Goal: Task Accomplishment & Management: Use online tool/utility

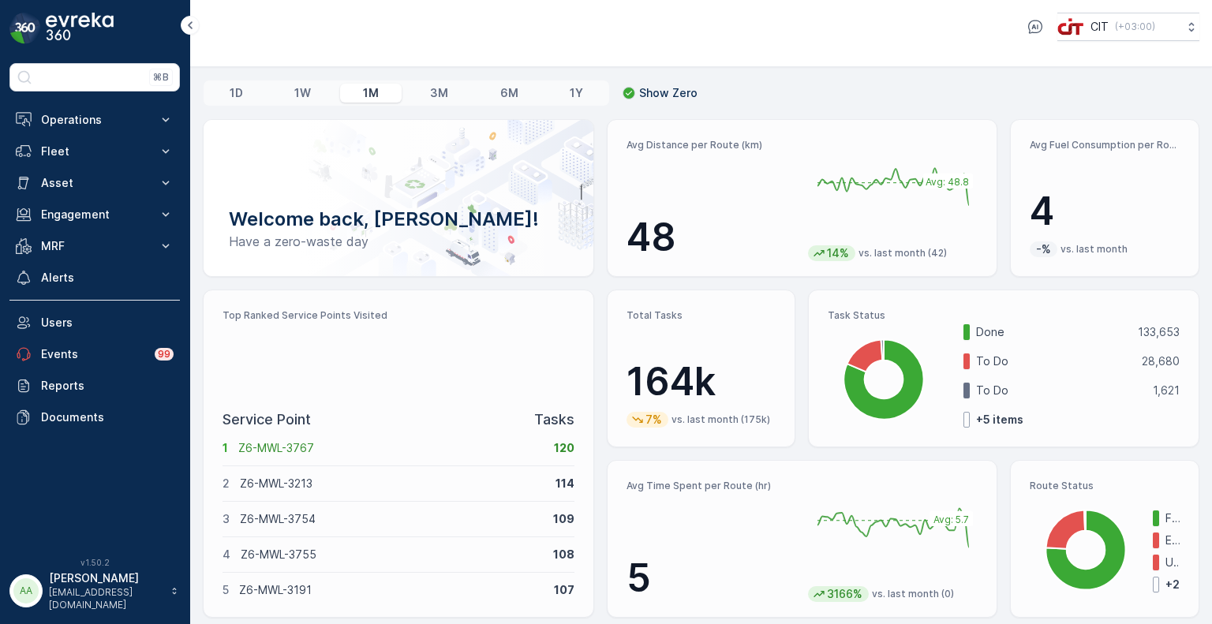
click at [304, 91] on p "1W" at bounding box center [302, 93] width 17 height 16
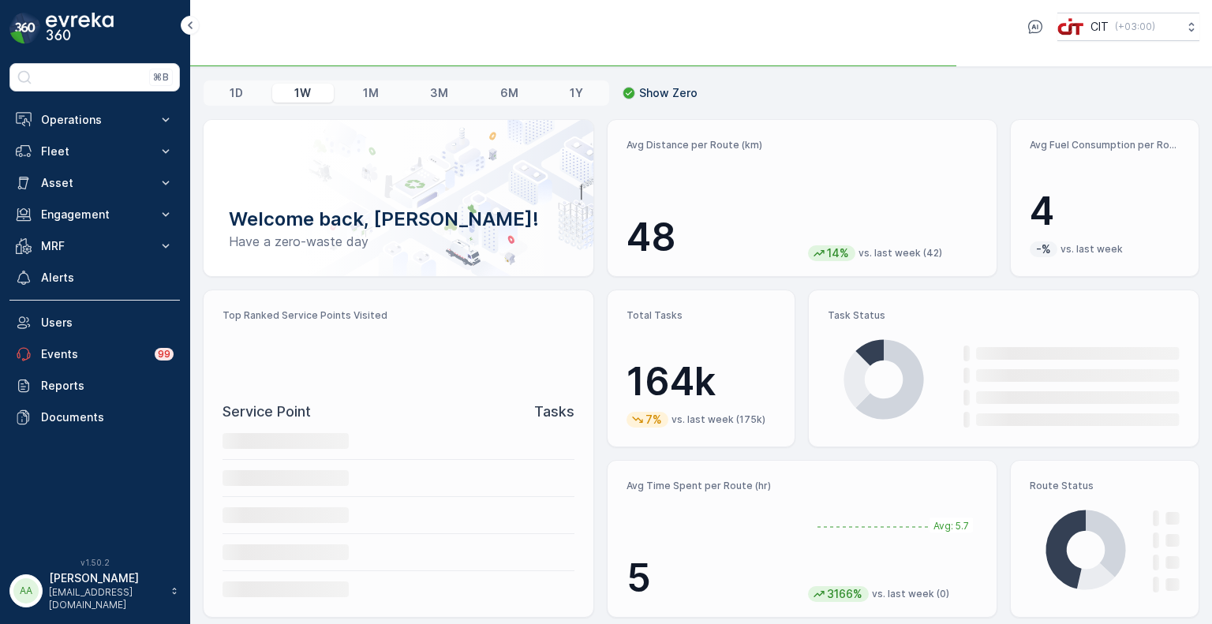
click at [238, 97] on p "1D" at bounding box center [236, 93] width 13 height 16
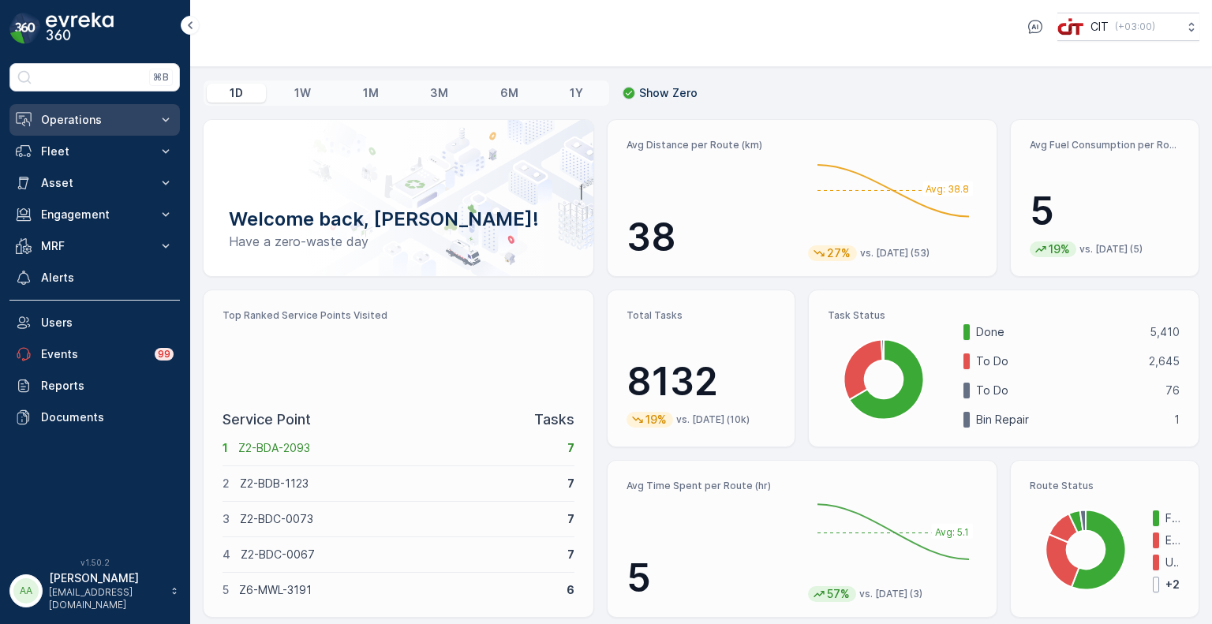
click at [104, 110] on button "Operations" at bounding box center [94, 120] width 170 height 32
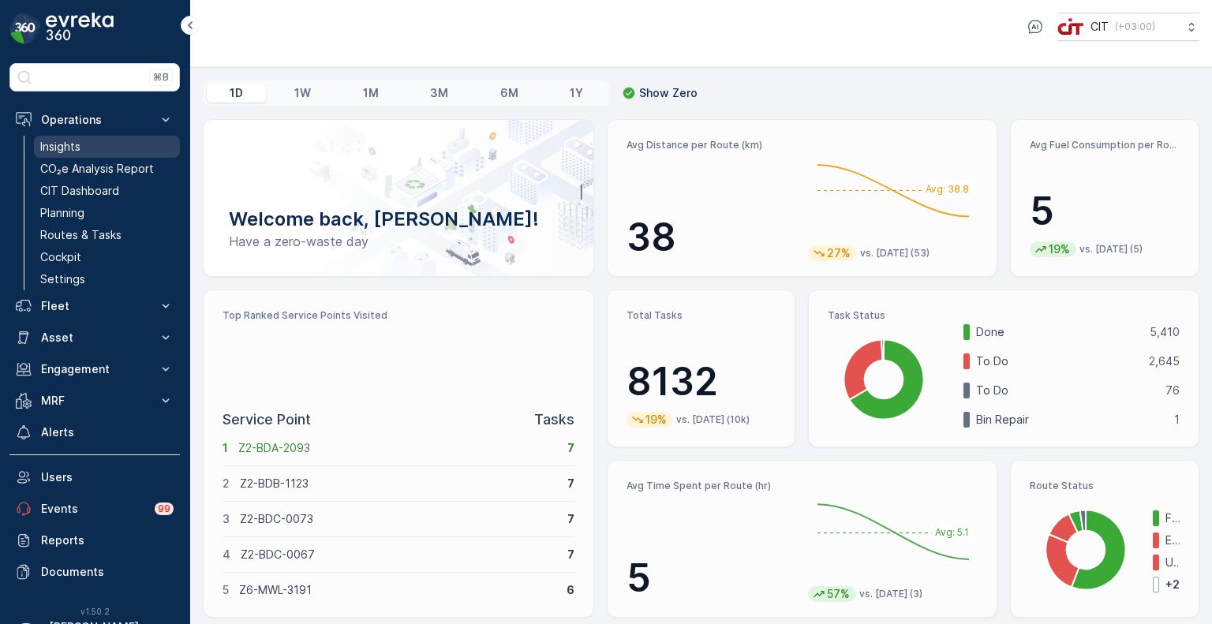
click at [82, 143] on link "Insights" at bounding box center [107, 147] width 146 height 22
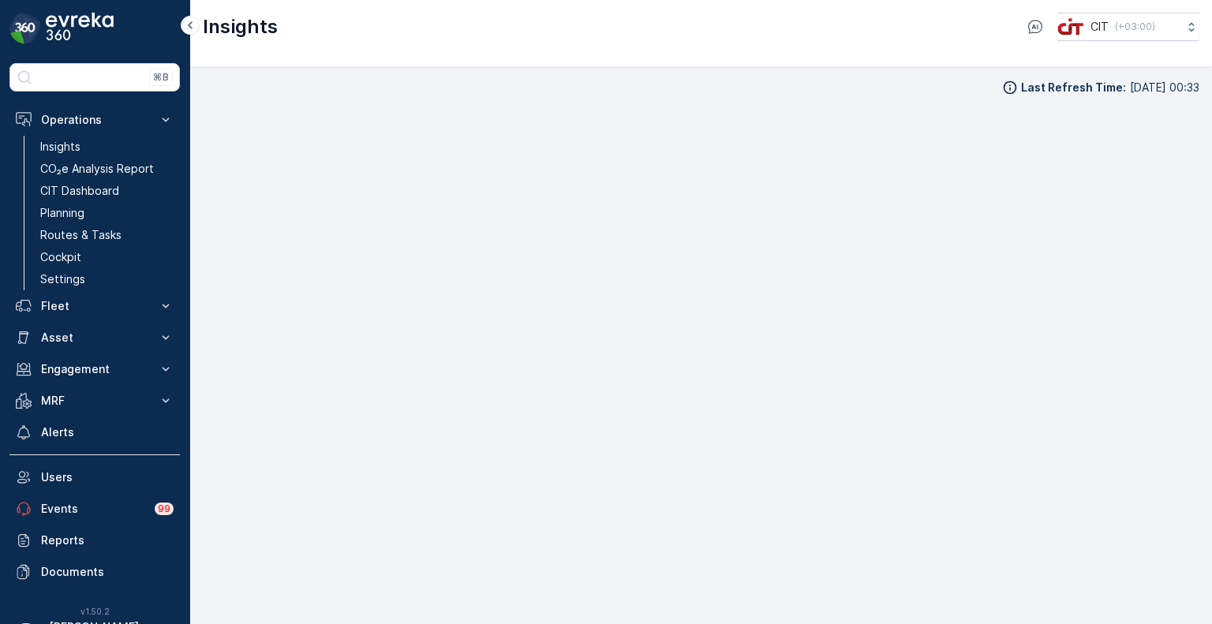
scroll to position [13, 0]
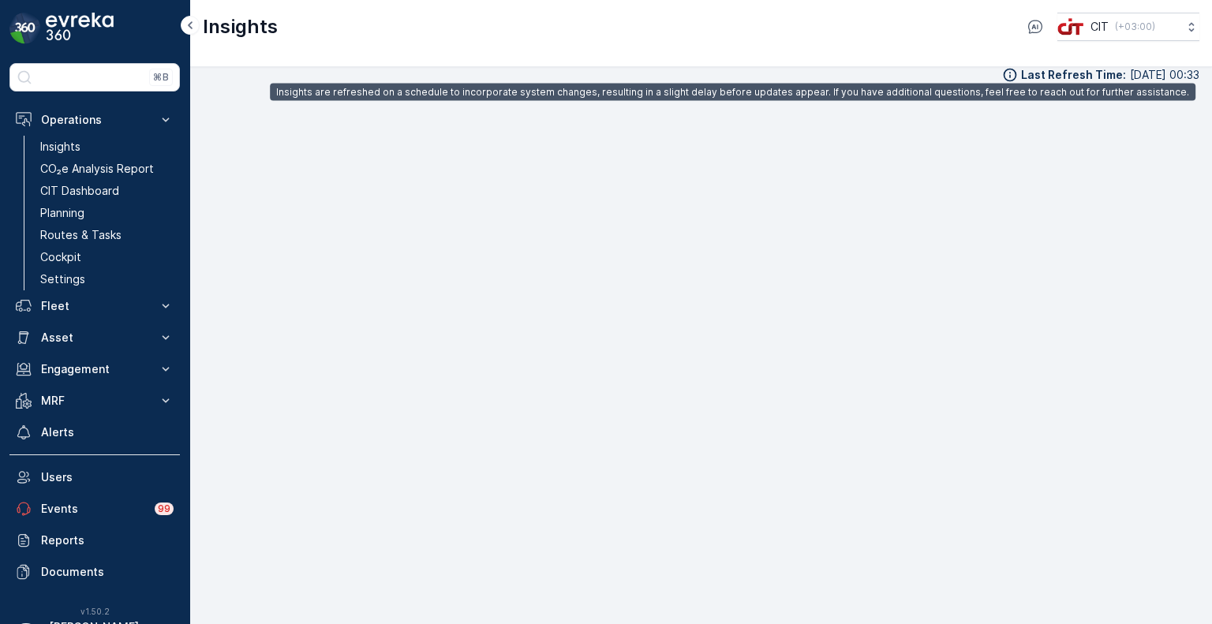
drag, startPoint x: 1191, startPoint y: 73, endPoint x: 1173, endPoint y: 77, distance: 18.6
click at [1190, 73] on p "[DATE] 00:33" at bounding box center [1163, 75] width 69 height 16
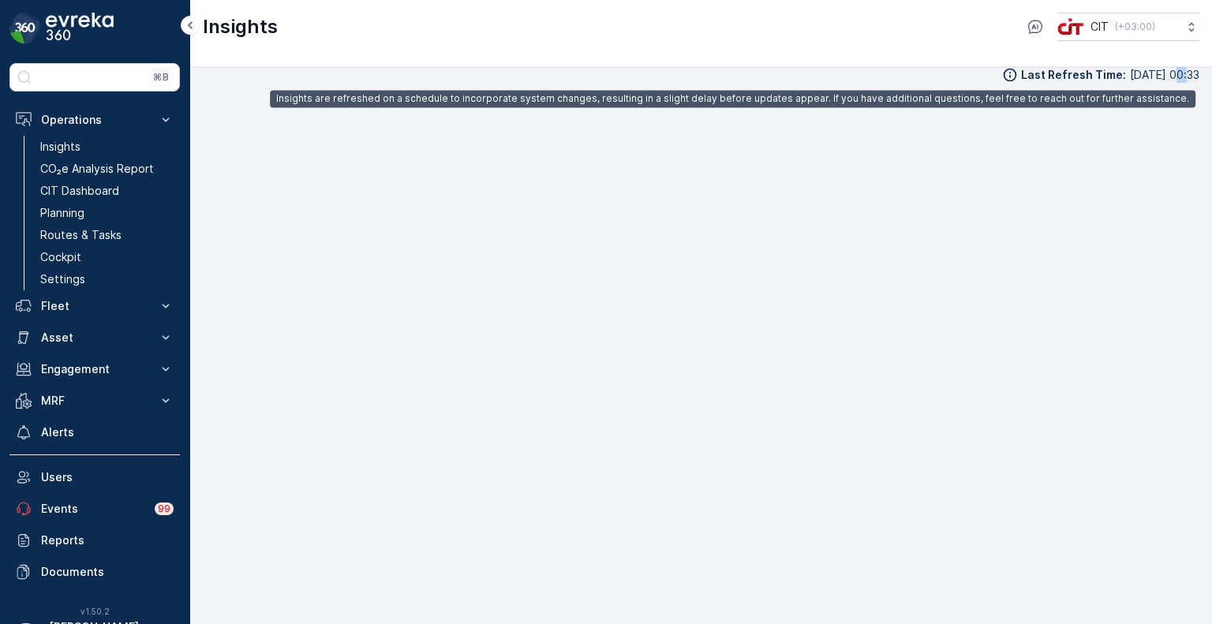
scroll to position [5, 0]
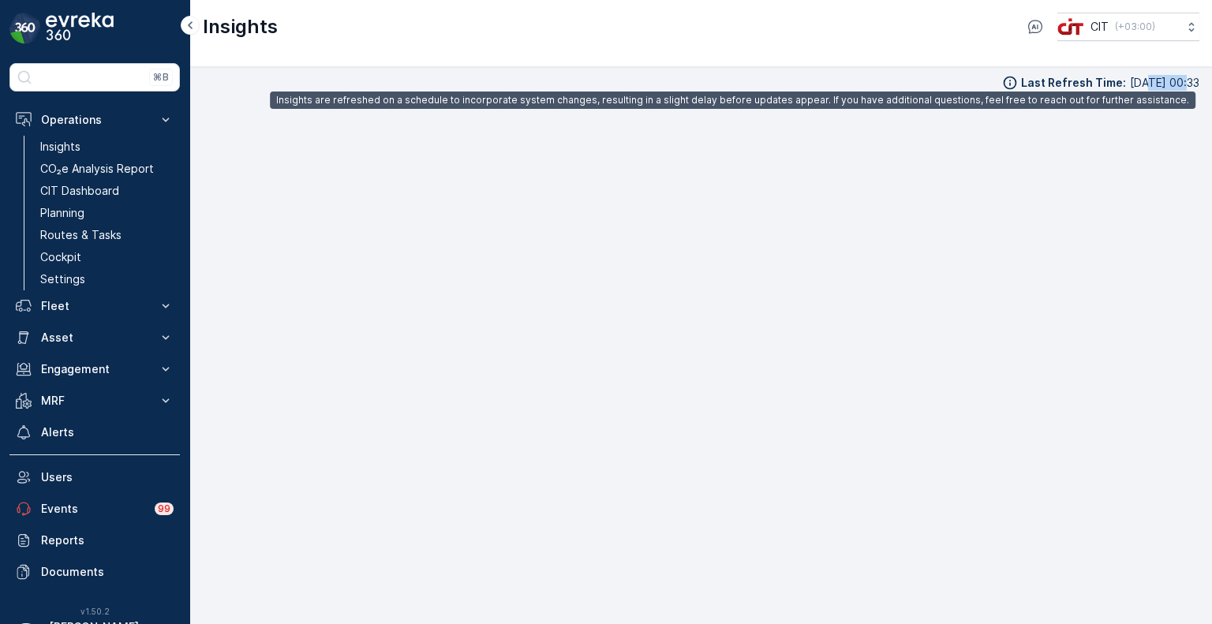
drag, startPoint x: 1136, startPoint y: 78, endPoint x: 1110, endPoint y: 84, distance: 26.8
click at [1129, 84] on p "[DATE] 00:33" at bounding box center [1163, 83] width 69 height 16
click at [1129, 85] on p "[DATE] 00:33" at bounding box center [1163, 83] width 69 height 16
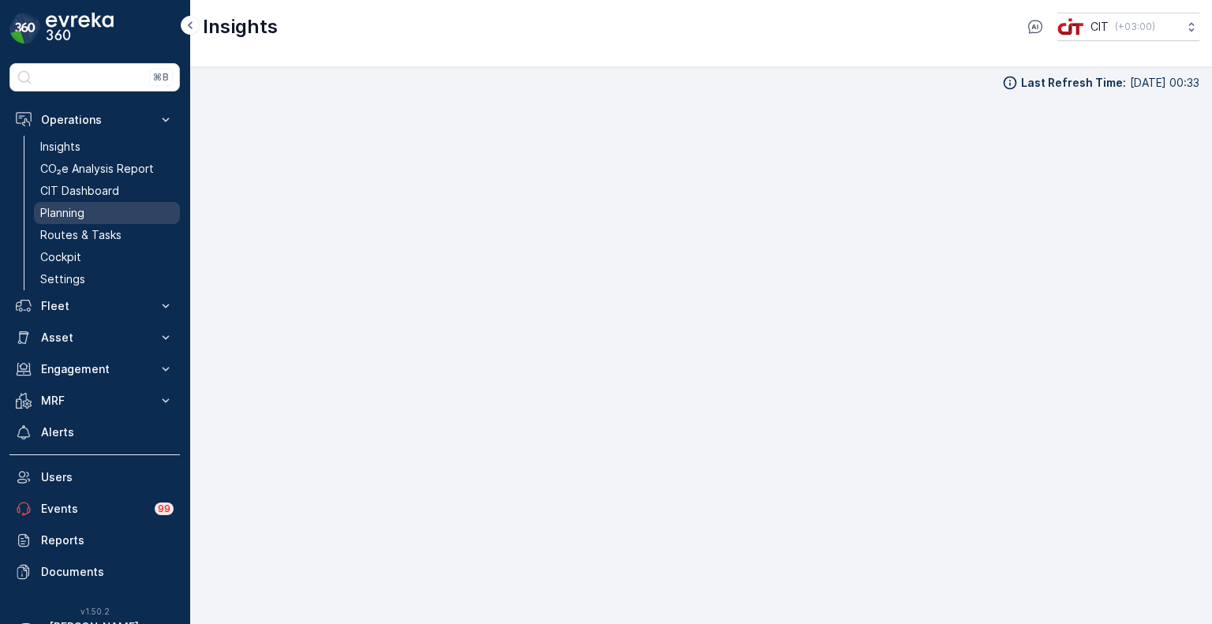
click at [69, 213] on p "Planning" at bounding box center [62, 213] width 44 height 16
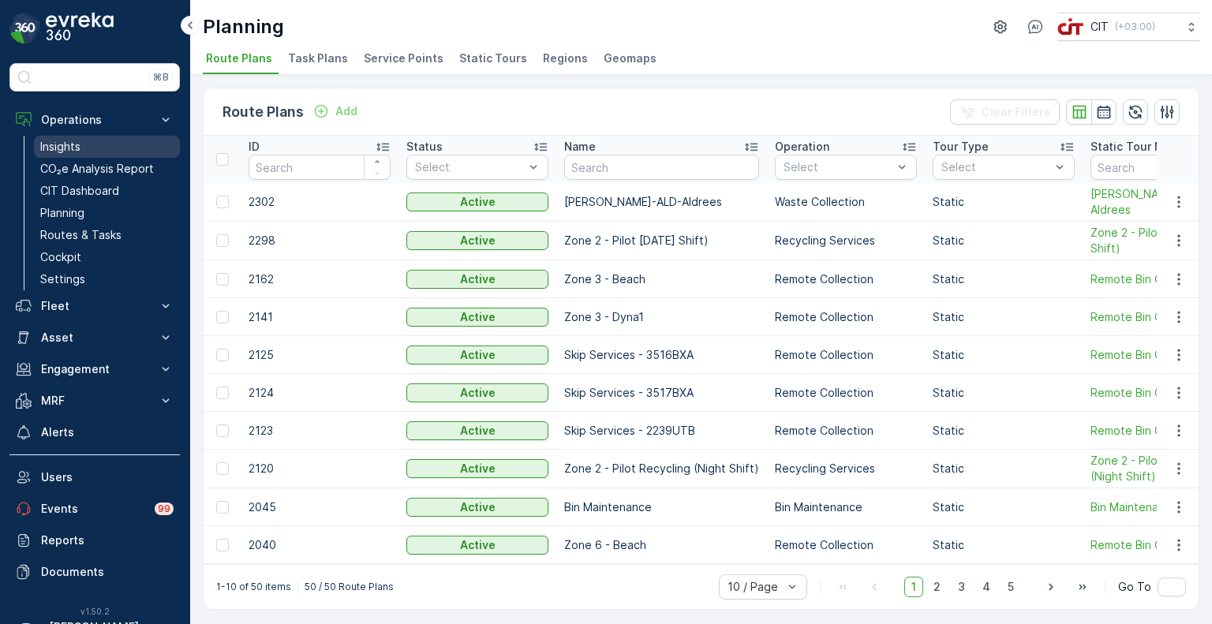
click at [74, 145] on p "Insights" at bounding box center [60, 147] width 40 height 16
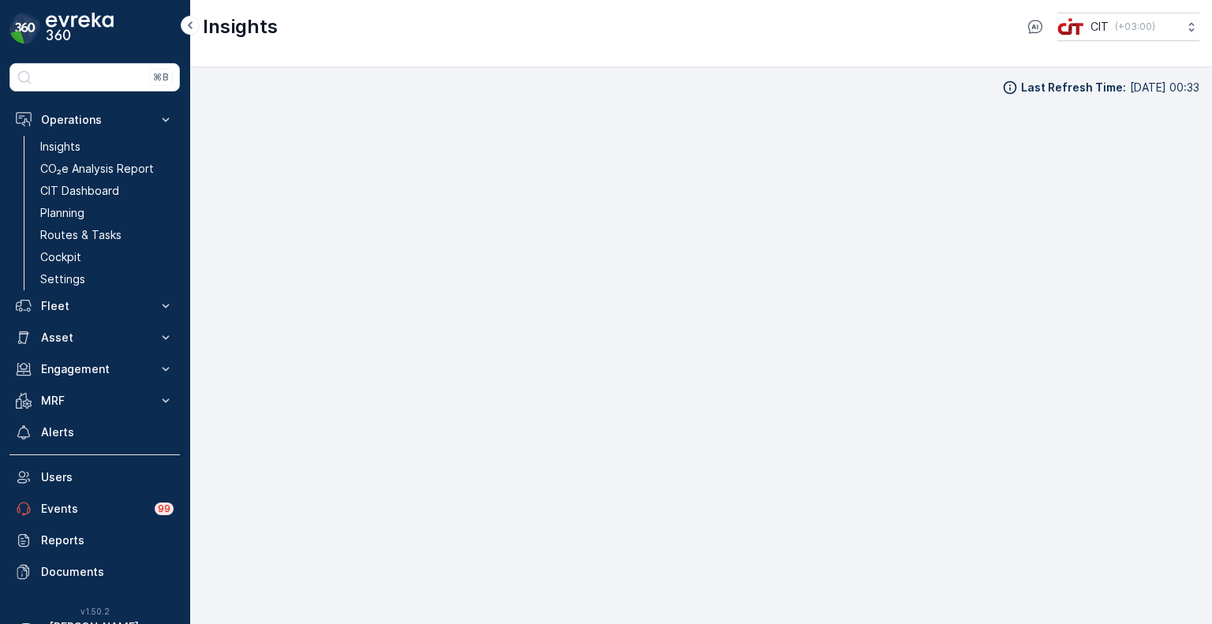
scroll to position [13, 0]
click at [64, 213] on p "Planning" at bounding box center [62, 213] width 44 height 16
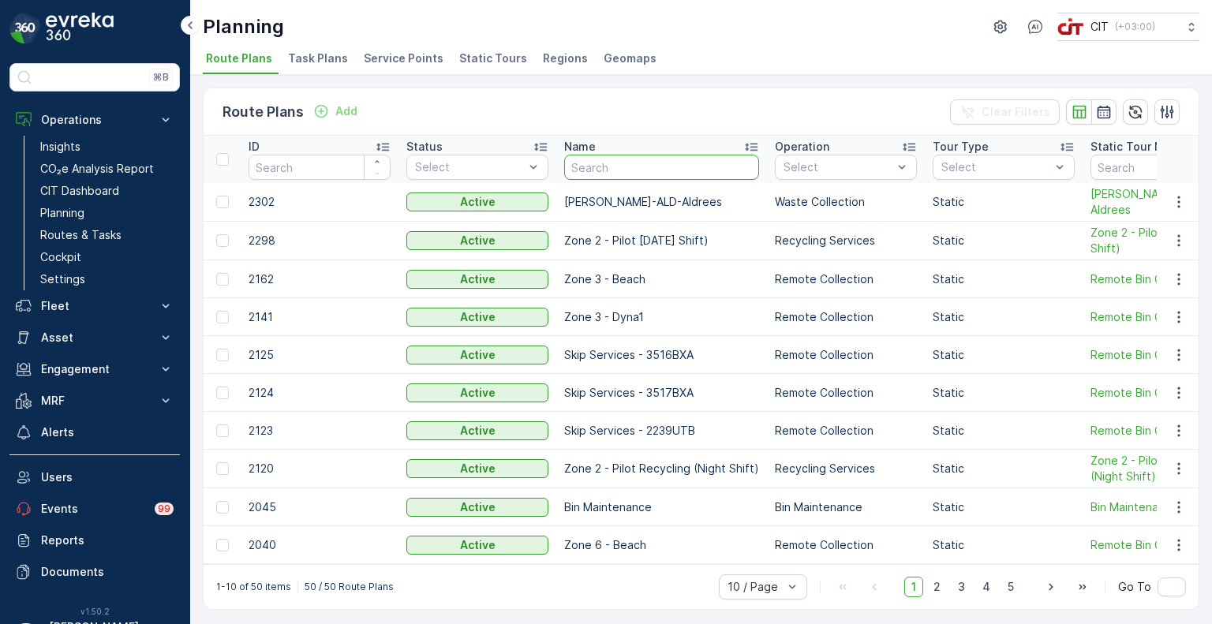
click at [651, 162] on input "text" at bounding box center [661, 167] width 195 height 25
type input "shig"
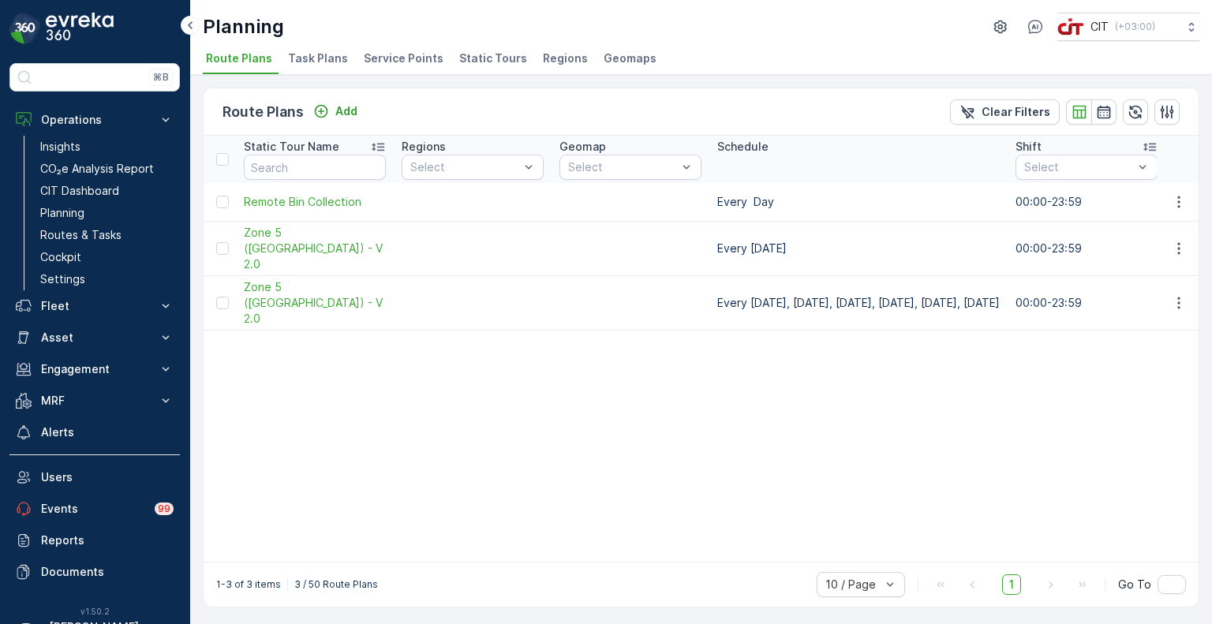
scroll to position [0, 868]
drag, startPoint x: 729, startPoint y: 242, endPoint x: 708, endPoint y: 274, distance: 38.3
click at [716, 295] on p "Every [DATE], [DATE], [DATE], [DATE], [DATE], [DATE]" at bounding box center [857, 303] width 282 height 16
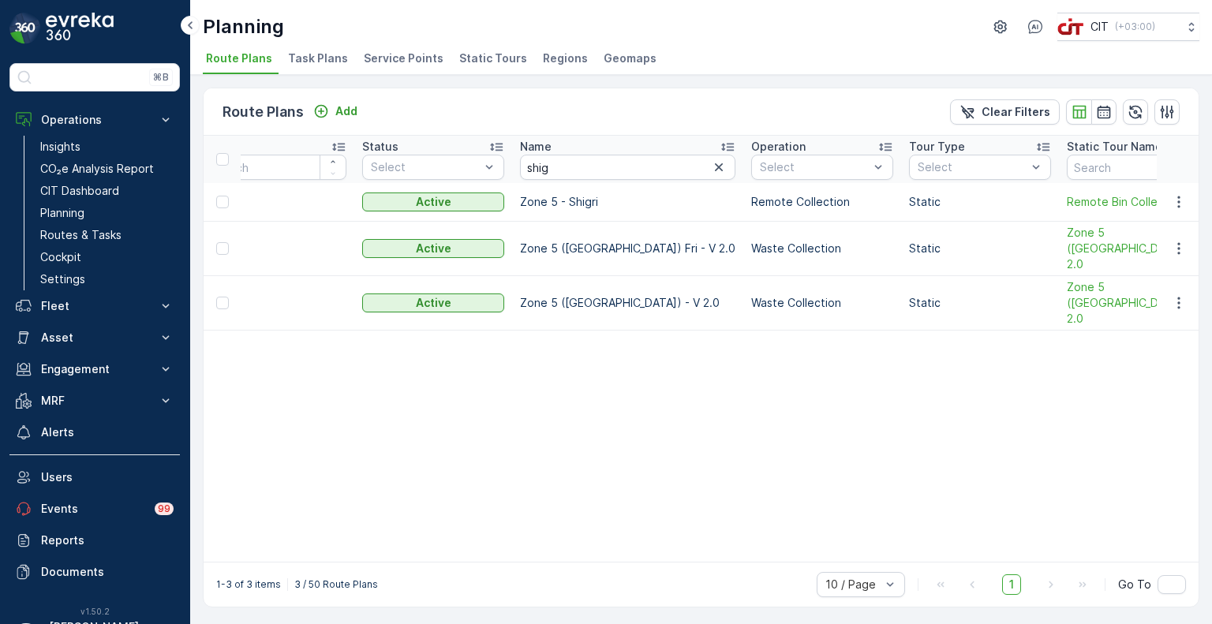
scroll to position [0, 0]
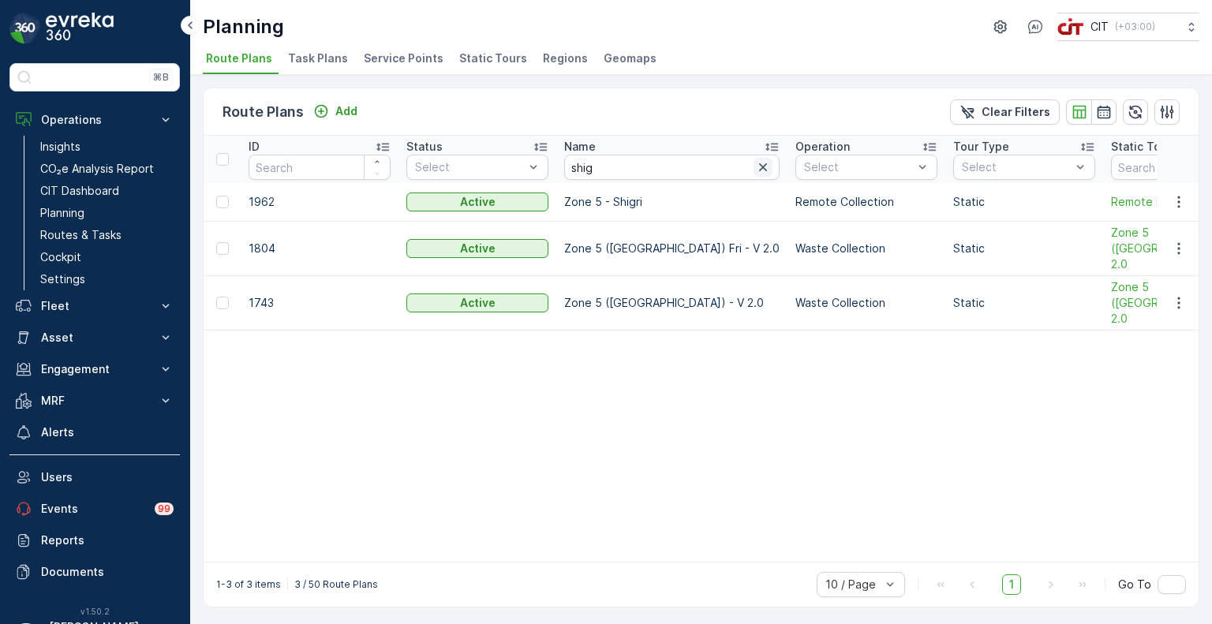
click at [755, 170] on icon "button" at bounding box center [763, 167] width 16 height 16
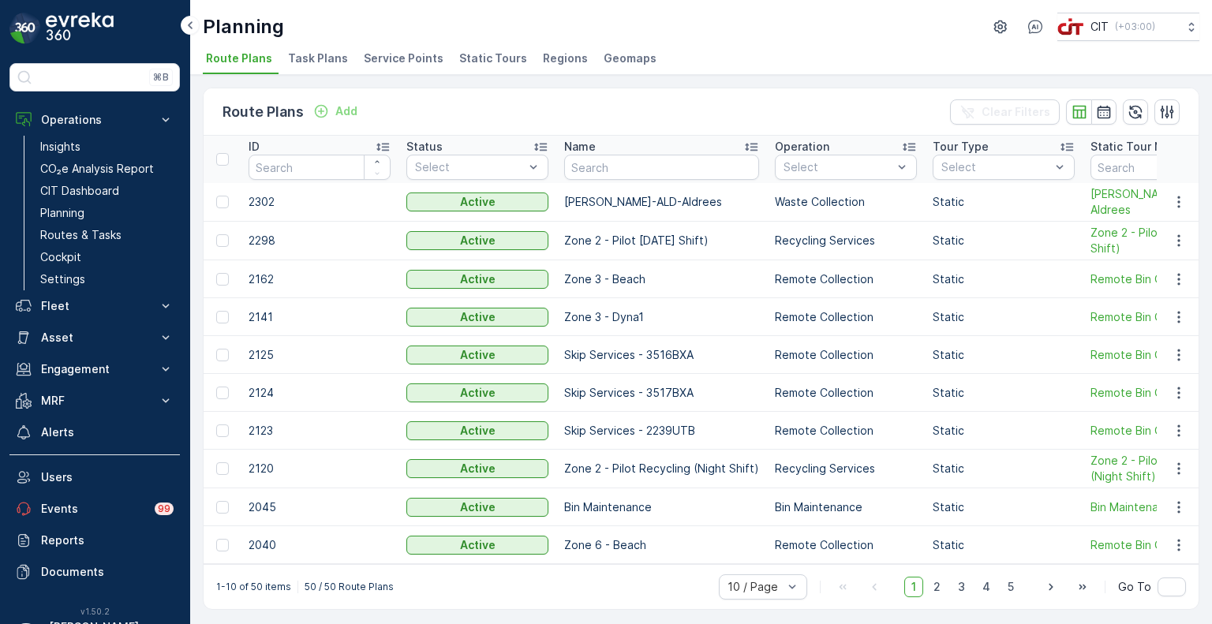
click at [412, 65] on span "Service Points" at bounding box center [404, 58] width 80 height 16
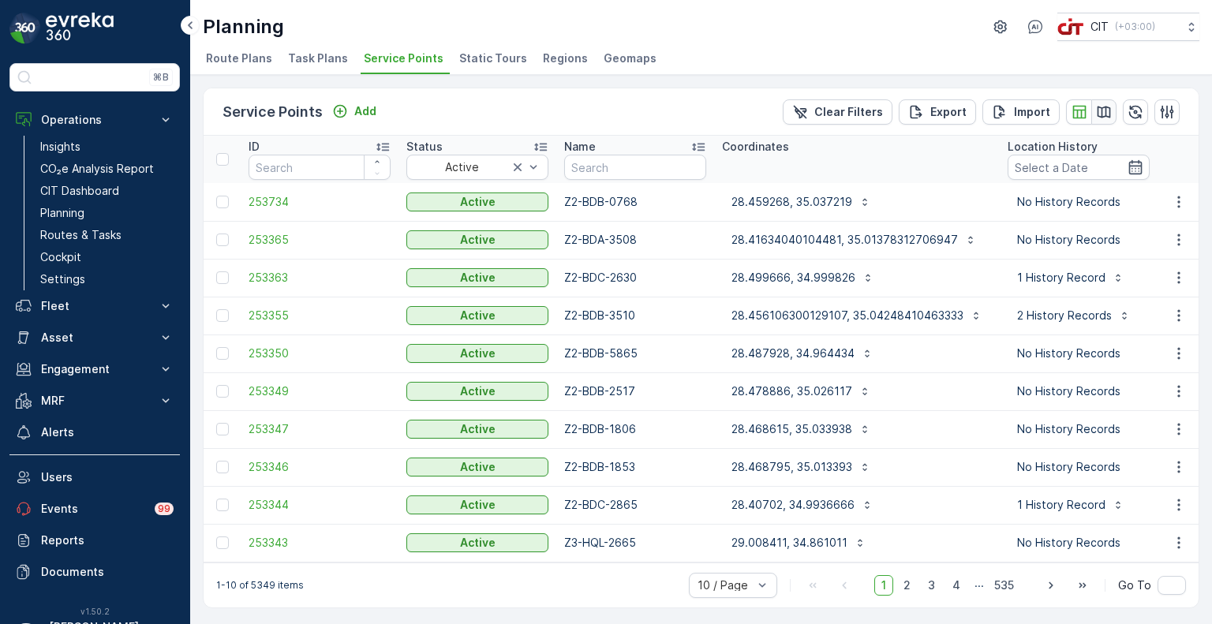
click at [1107, 114] on icon "button" at bounding box center [1104, 112] width 16 height 16
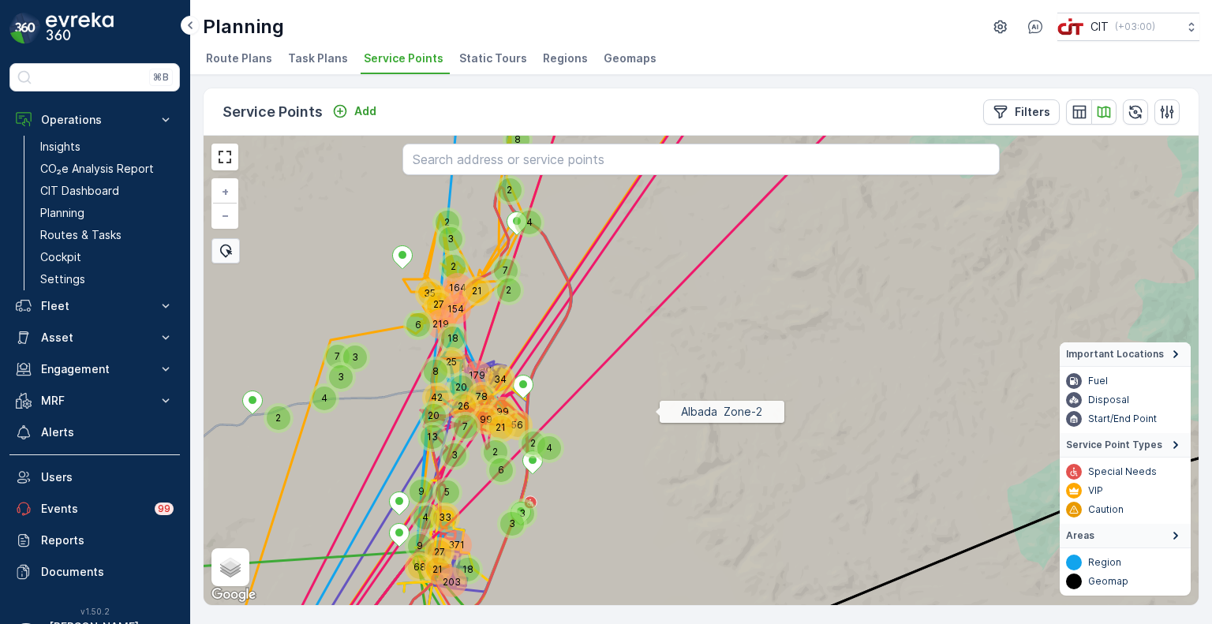
click at [650, 415] on icon at bounding box center [732, 342] width 1193 height 568
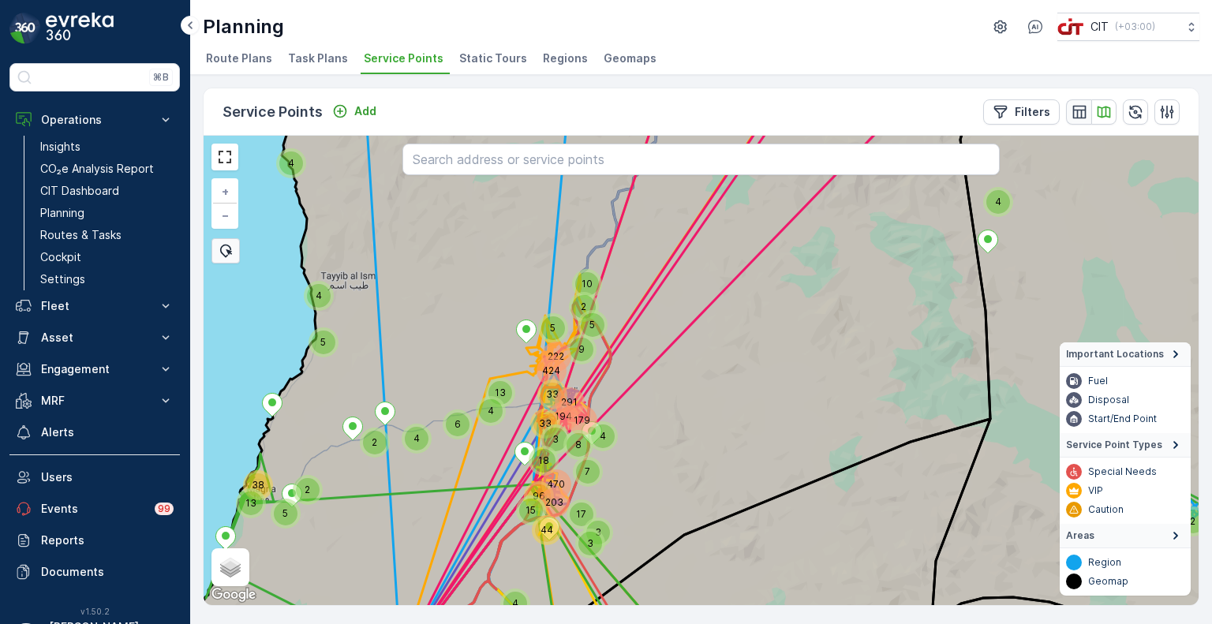
click at [1079, 110] on icon "button" at bounding box center [1079, 112] width 16 height 16
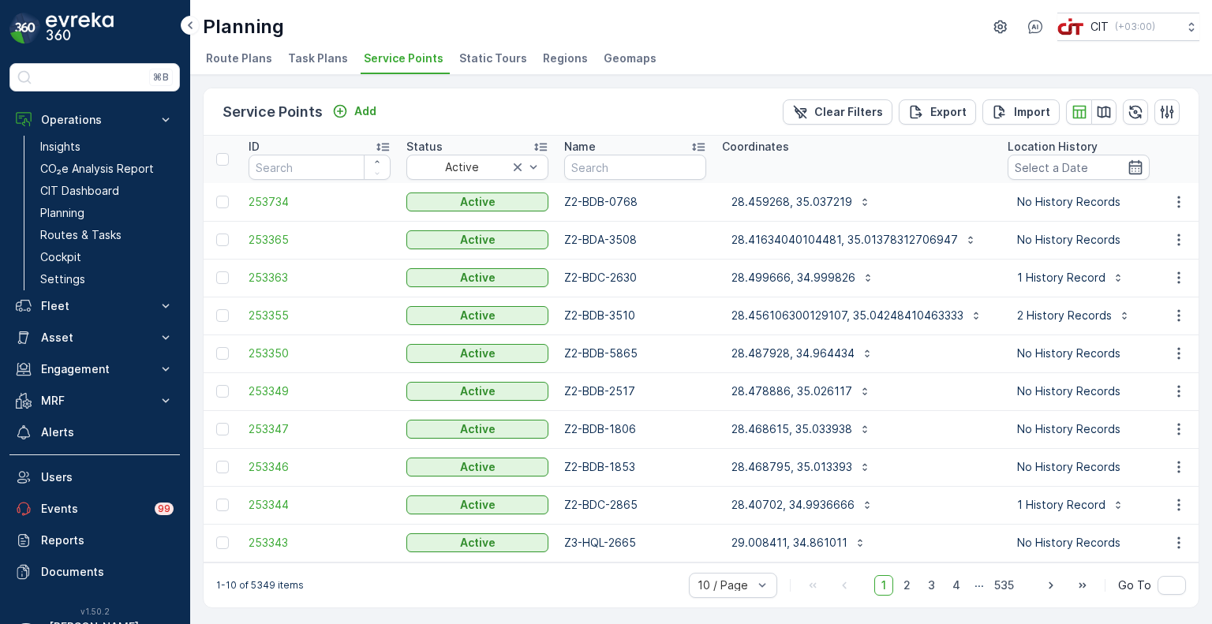
click at [590, 203] on p "Z2-BDB-0768" at bounding box center [635, 202] width 142 height 16
click at [619, 200] on p "Z2-BDB-0768" at bounding box center [635, 202] width 142 height 16
click at [786, 195] on p "28.459268, 35.037219" at bounding box center [791, 202] width 121 height 16
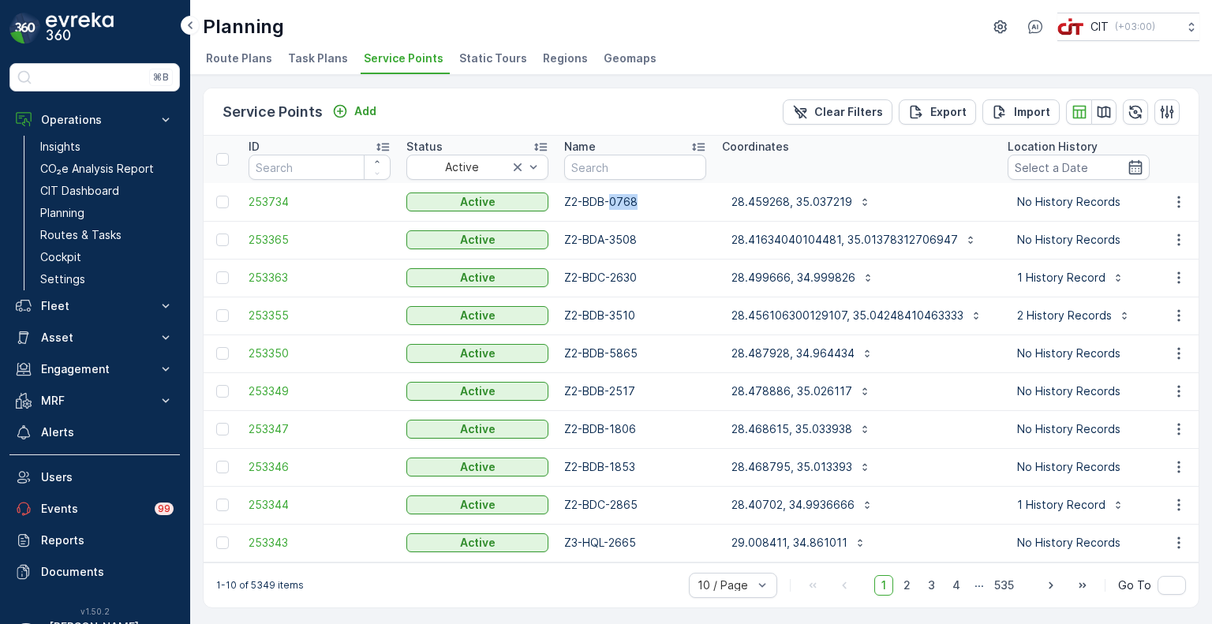
click at [679, 206] on p "Z2-BDB-0768" at bounding box center [635, 202] width 142 height 16
click at [608, 166] on input "text" at bounding box center [635, 167] width 142 height 25
type input "zz"
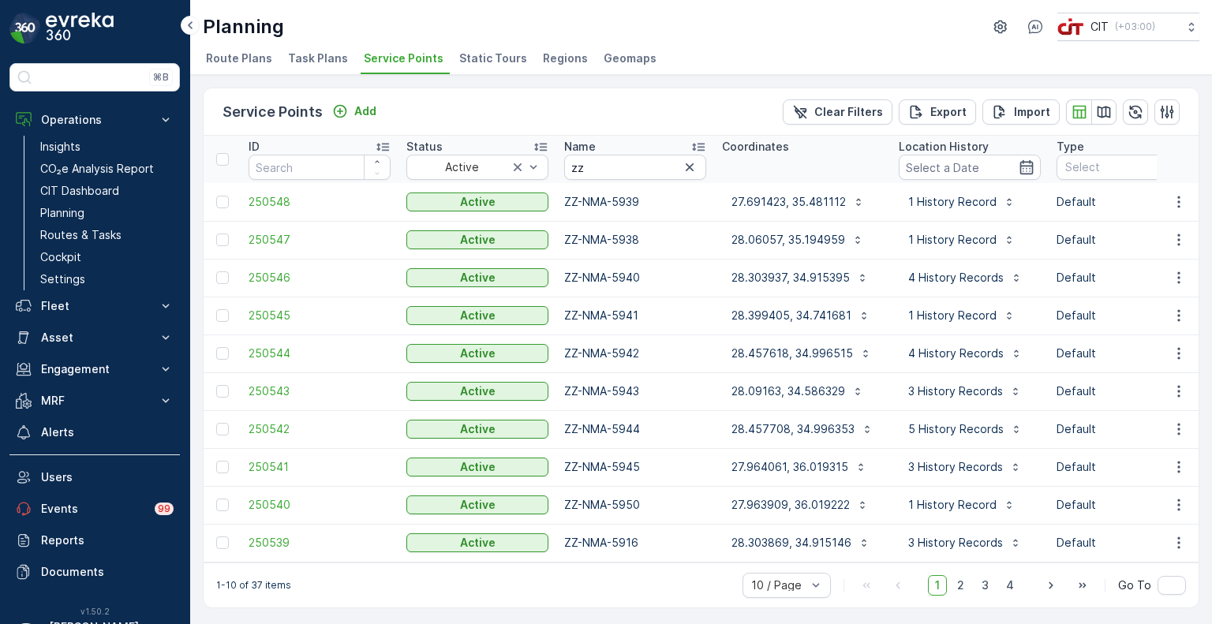
scroll to position [2, 0]
click at [1096, 116] on icon "button" at bounding box center [1104, 112] width 16 height 16
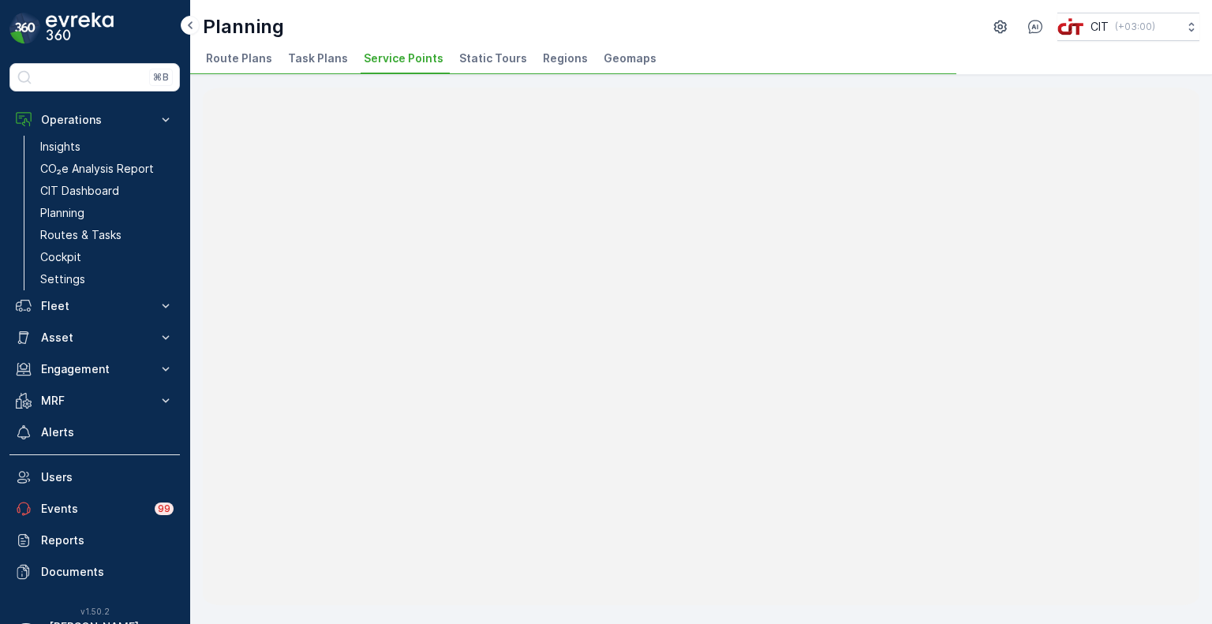
scroll to position [0, 0]
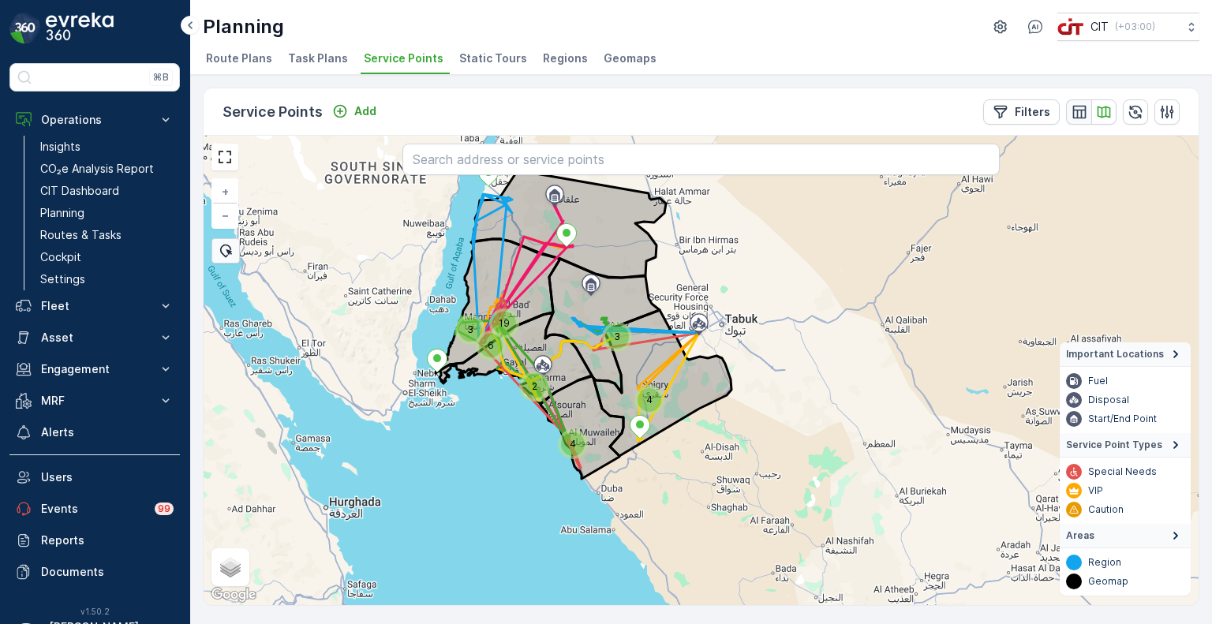
click at [1077, 111] on icon "button" at bounding box center [1079, 112] width 16 height 16
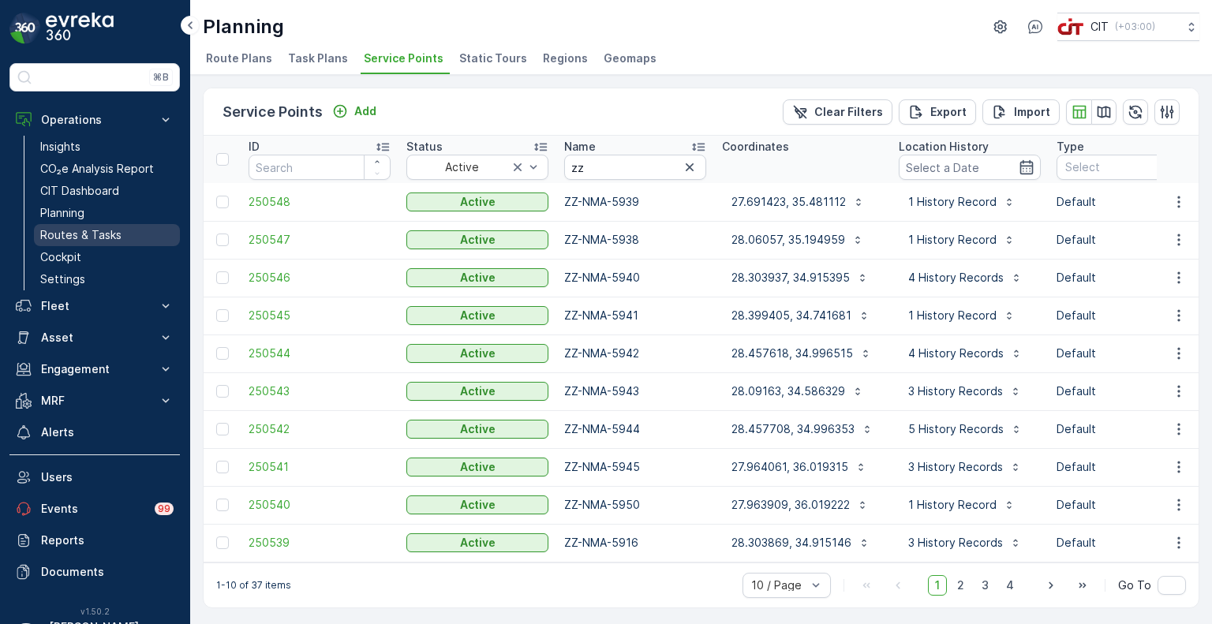
click at [88, 230] on p "Routes & Tasks" at bounding box center [80, 235] width 81 height 16
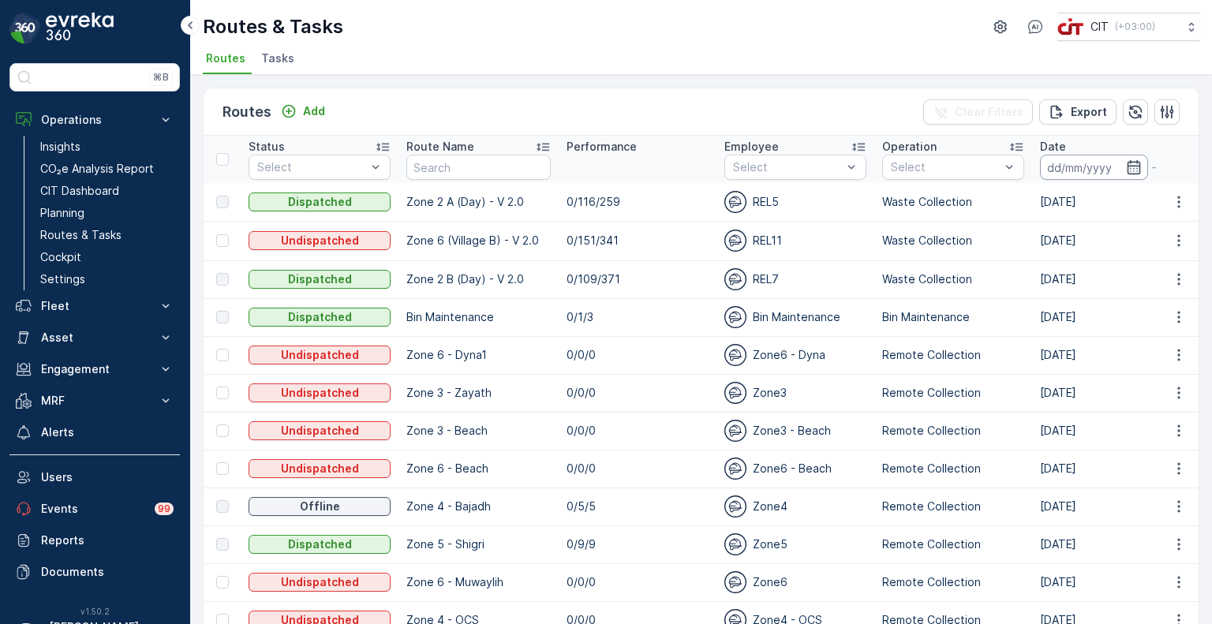
click at [1120, 173] on input at bounding box center [1094, 167] width 108 height 25
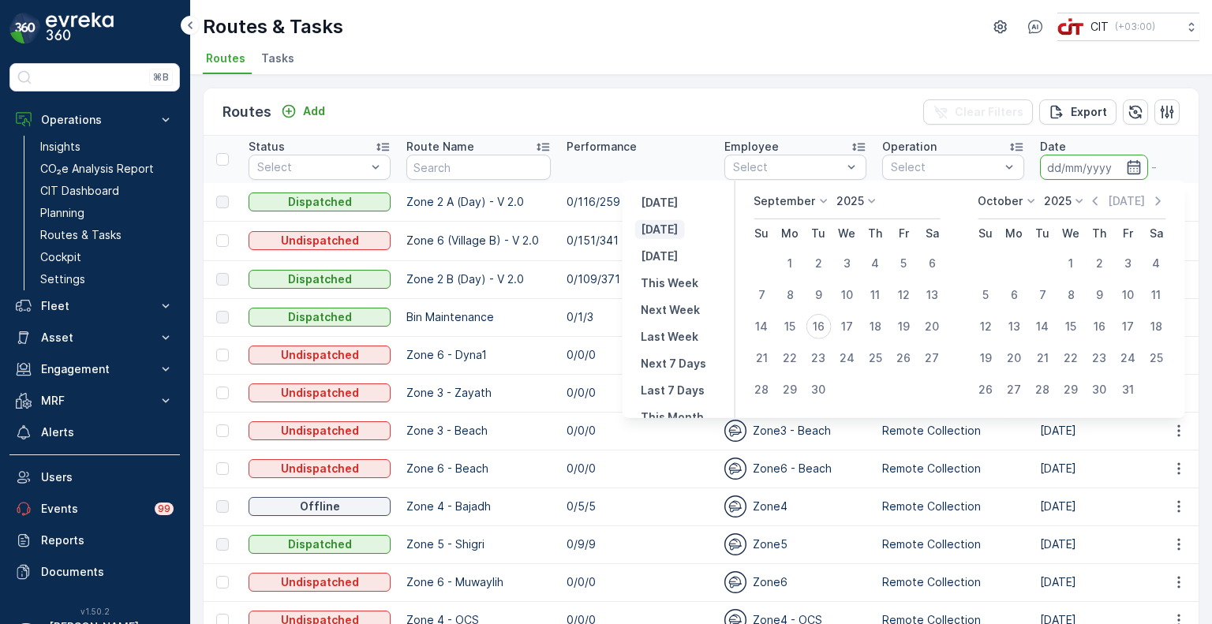
click at [666, 229] on p "[DATE]" at bounding box center [658, 230] width 37 height 16
type input "[DATE]"
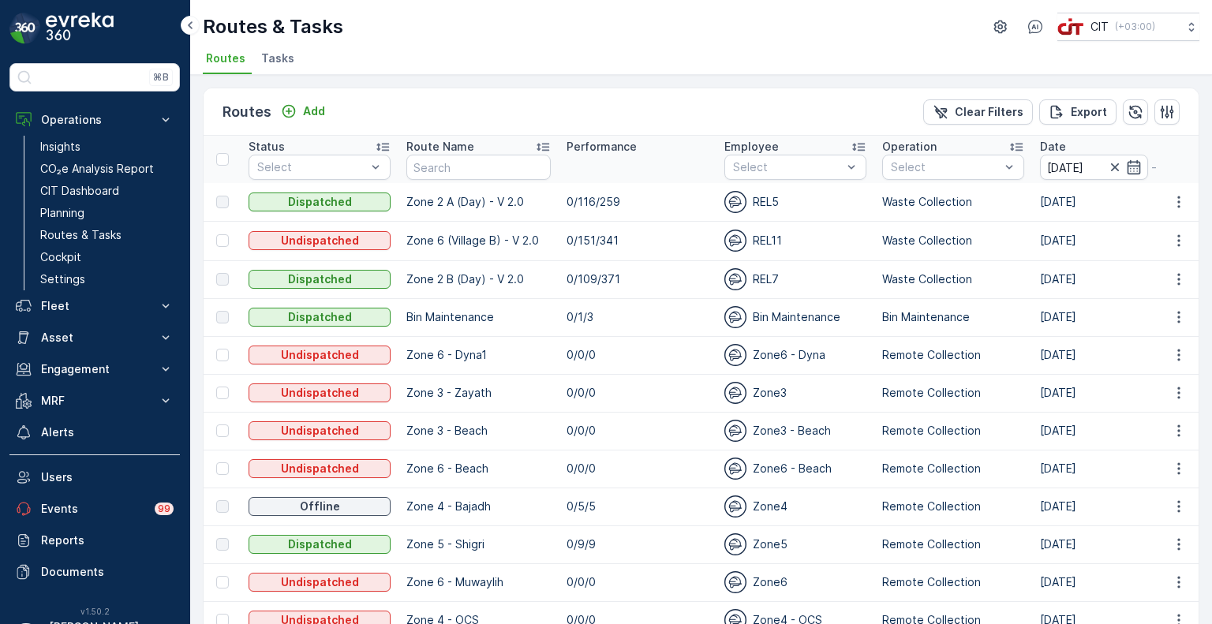
click at [625, 203] on p "0/116/259" at bounding box center [637, 202] width 142 height 16
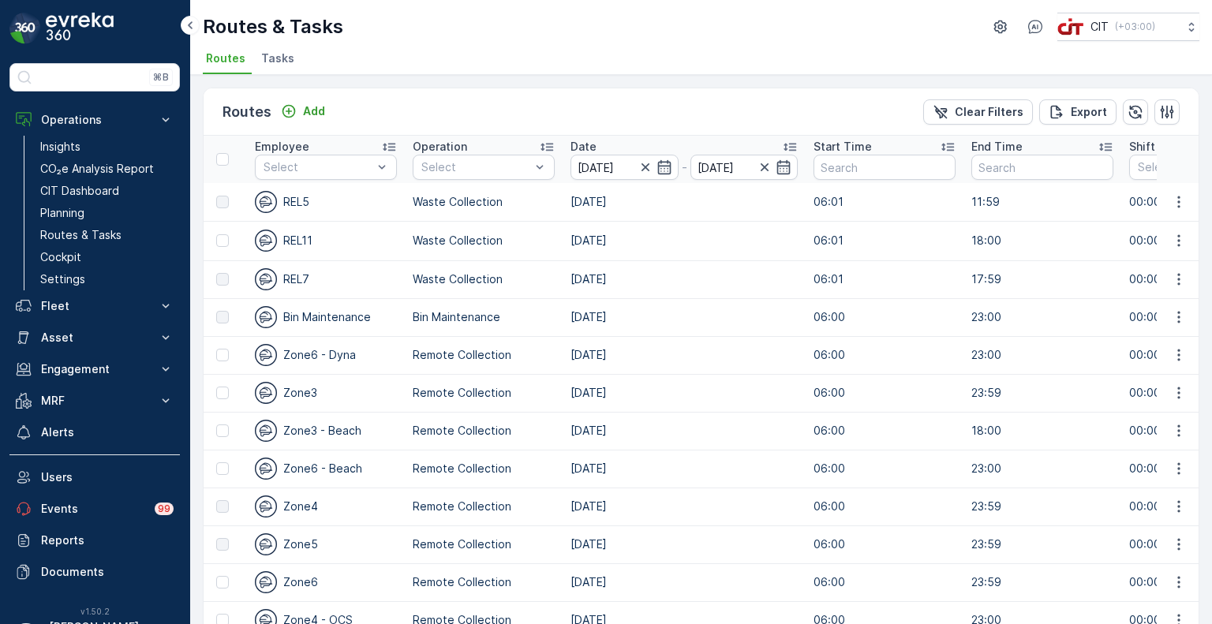
scroll to position [0, 505]
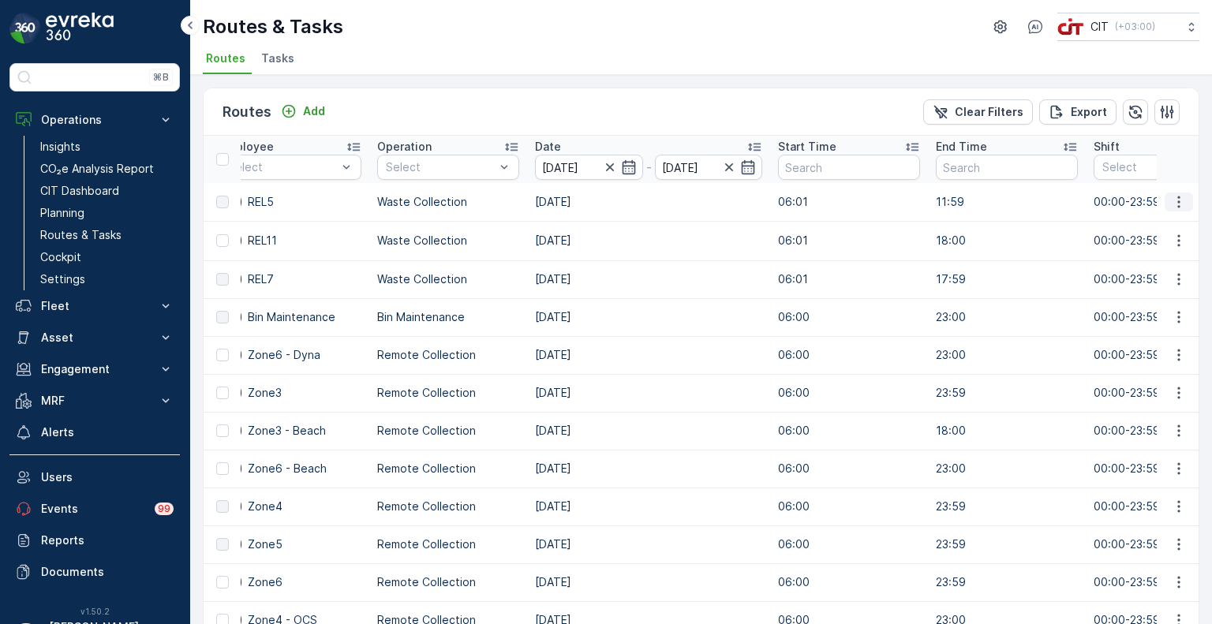
click at [1175, 195] on icon "button" at bounding box center [1179, 202] width 16 height 16
click at [1151, 226] on span "See More Details" at bounding box center [1141, 224] width 91 height 16
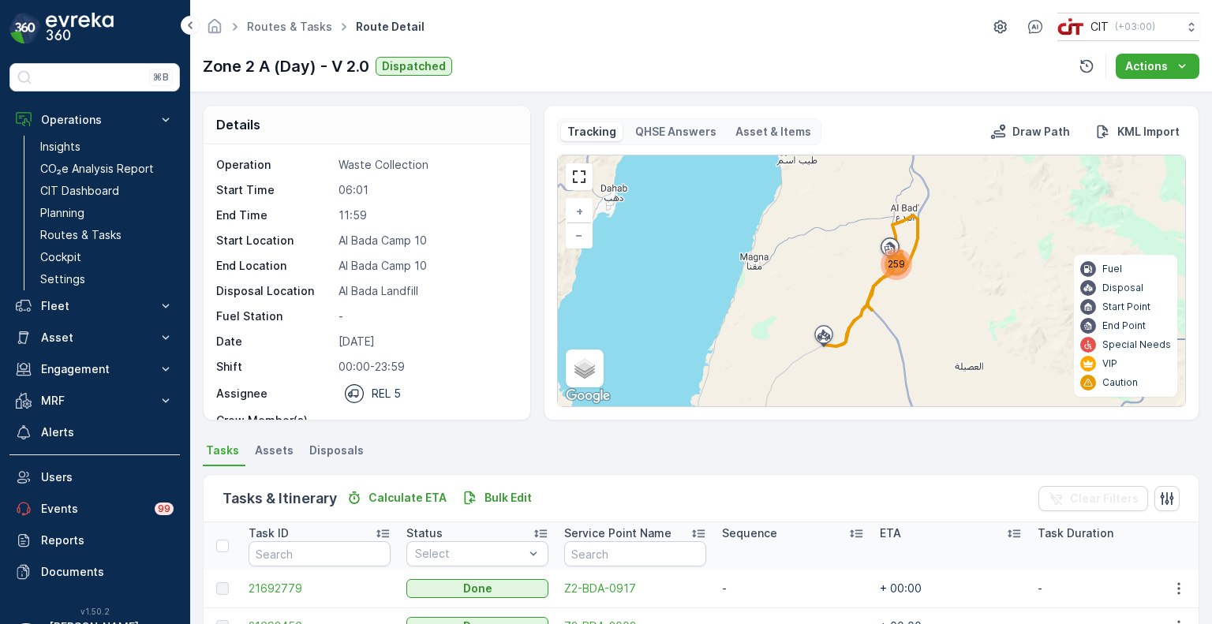
click at [896, 277] on div "259" at bounding box center [896, 264] width 32 height 32
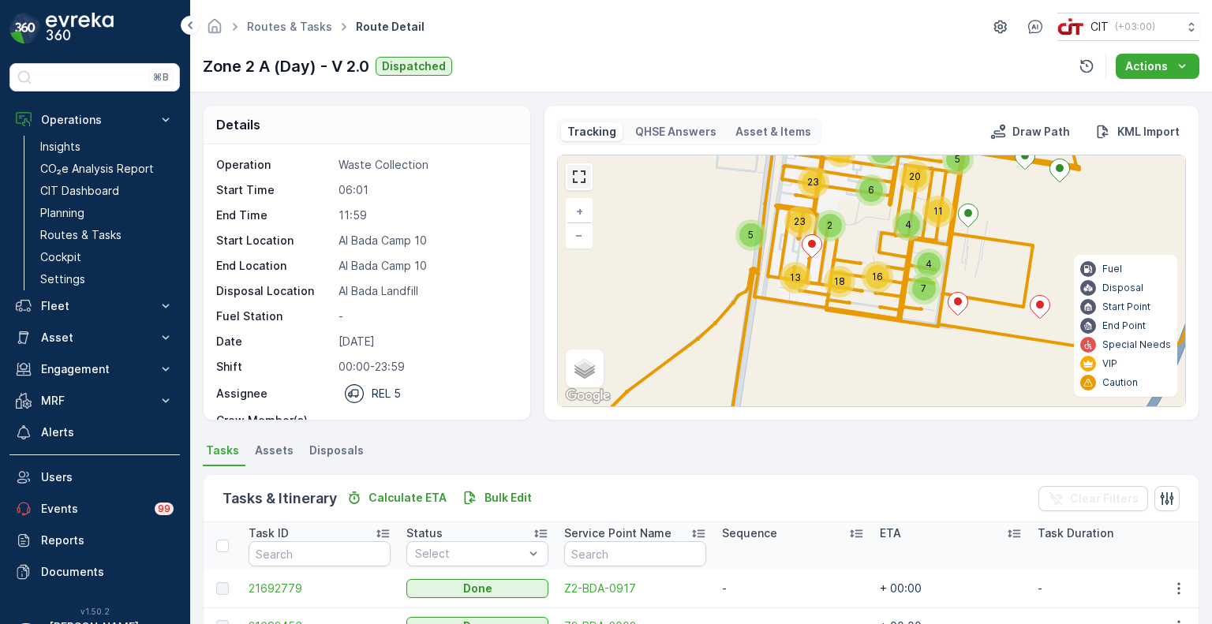
click at [575, 166] on link at bounding box center [579, 177] width 24 height 24
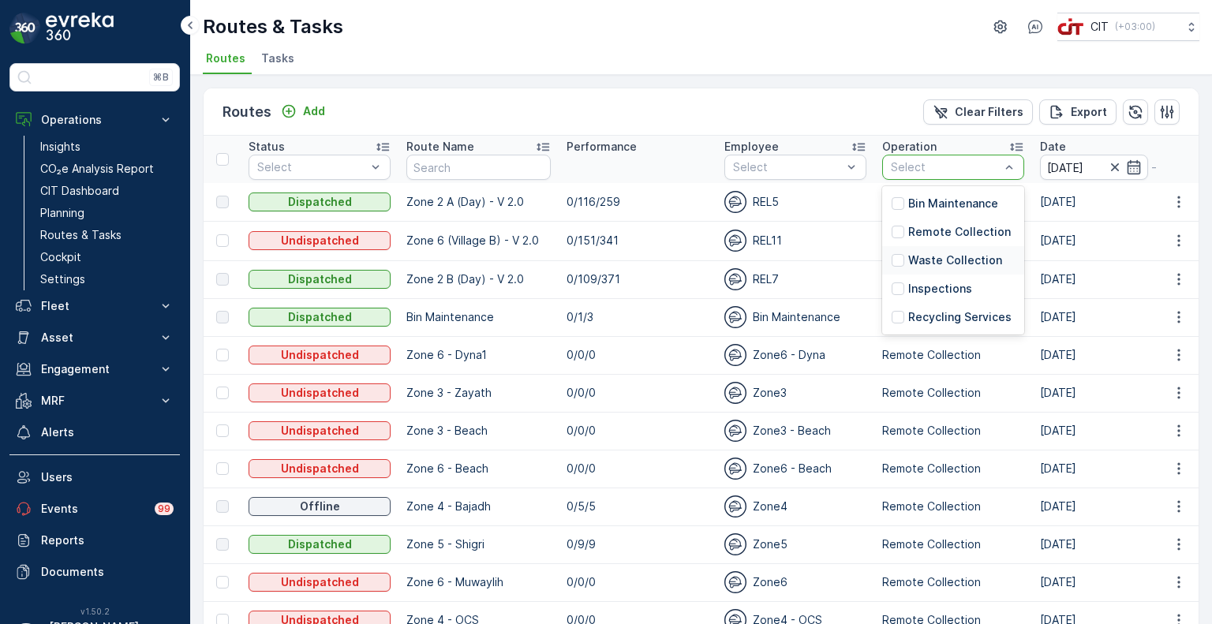
click at [943, 255] on div "Waste Collection" at bounding box center [946, 260] width 110 height 16
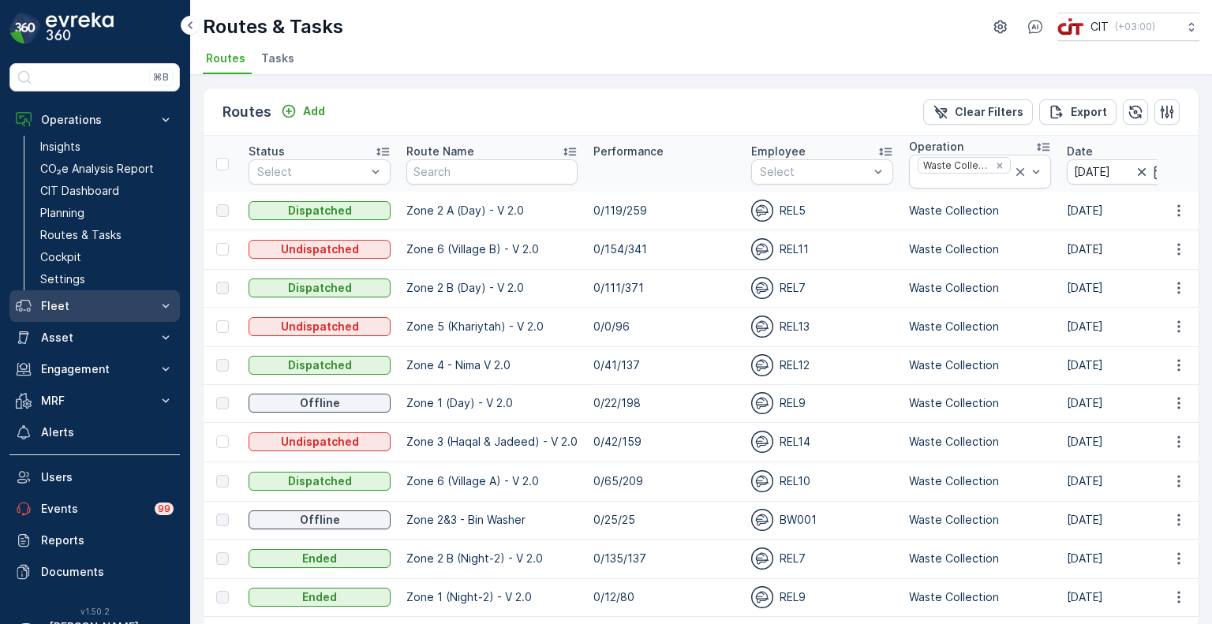
click at [145, 310] on p "Fleet" at bounding box center [94, 306] width 107 height 16
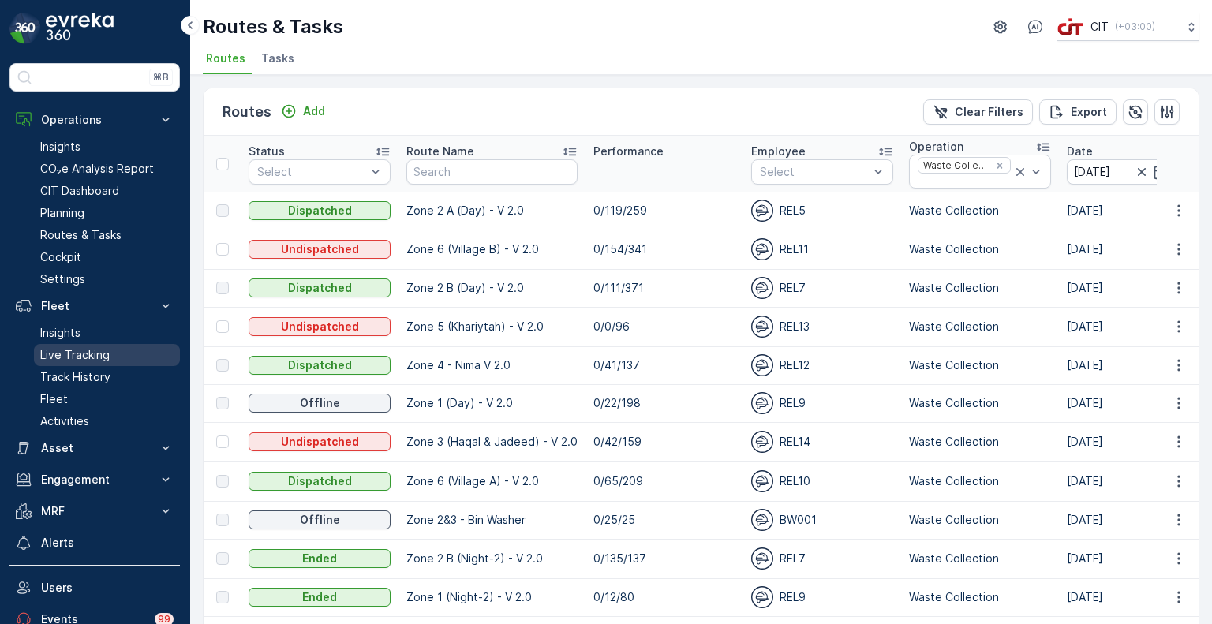
click at [100, 353] on p "Live Tracking" at bounding box center [74, 355] width 69 height 16
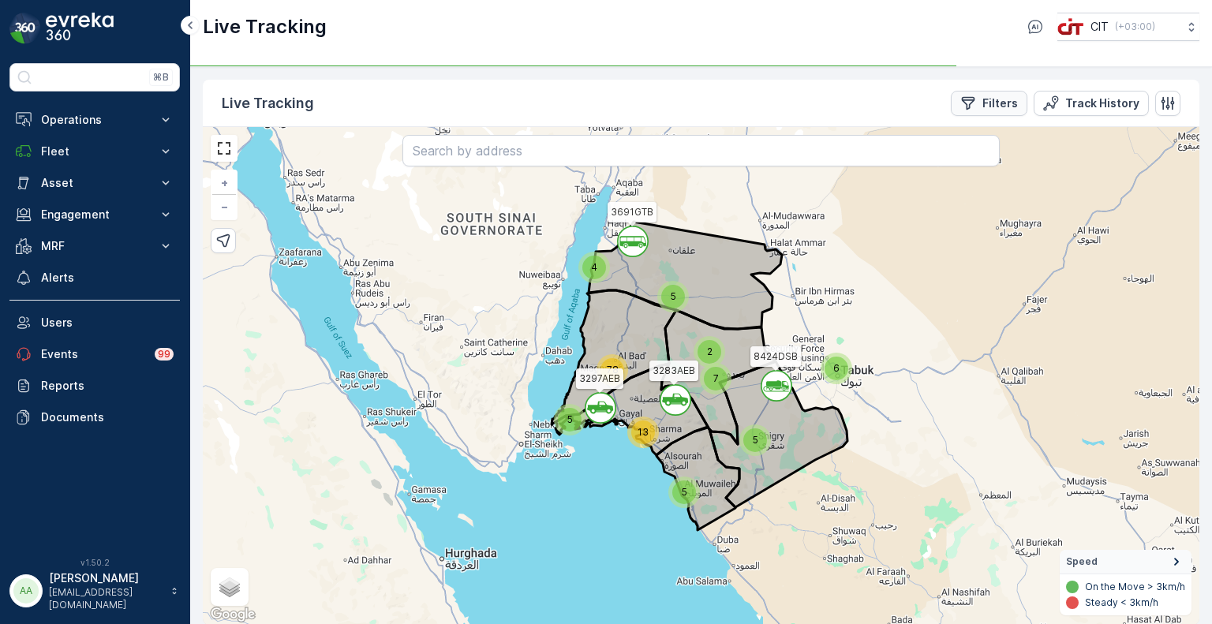
click at [1006, 104] on p "Filters" at bounding box center [999, 103] width 35 height 16
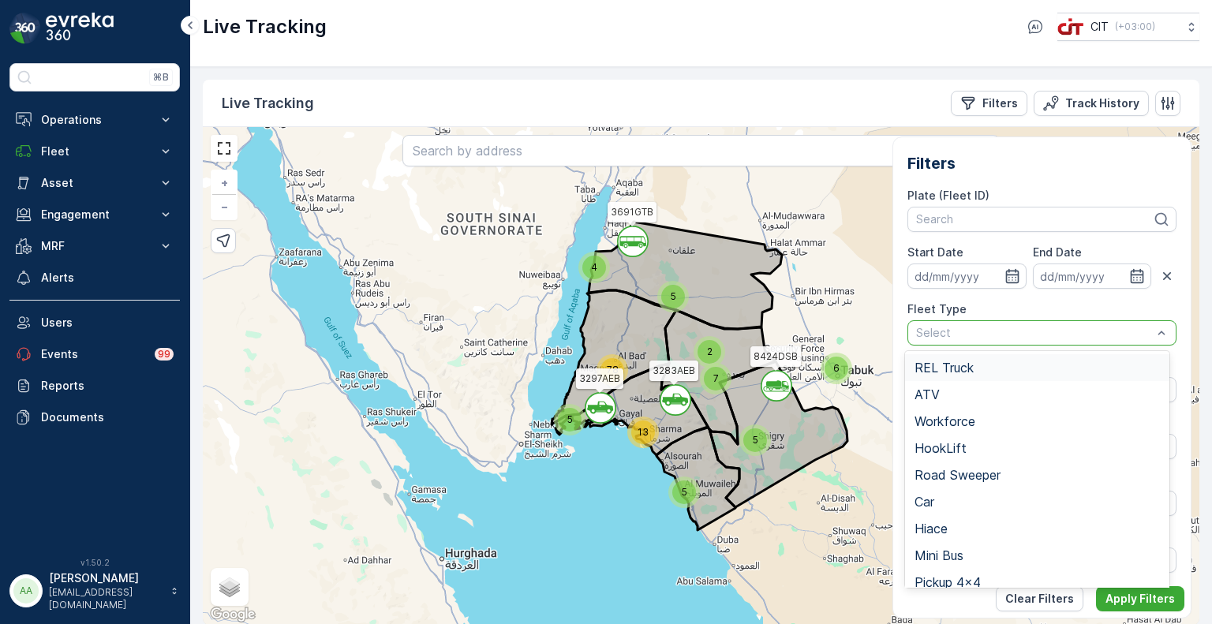
click at [952, 368] on span "REL Truck" at bounding box center [943, 367] width 59 height 14
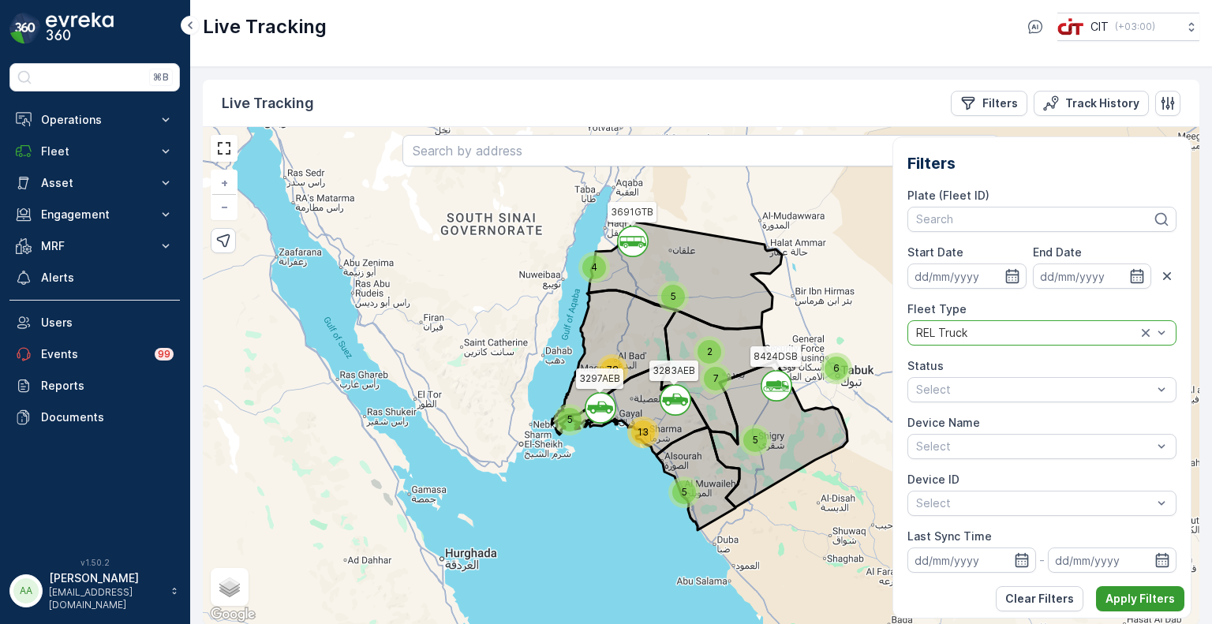
click at [1122, 594] on p "Apply Filters" at bounding box center [1139, 599] width 69 height 16
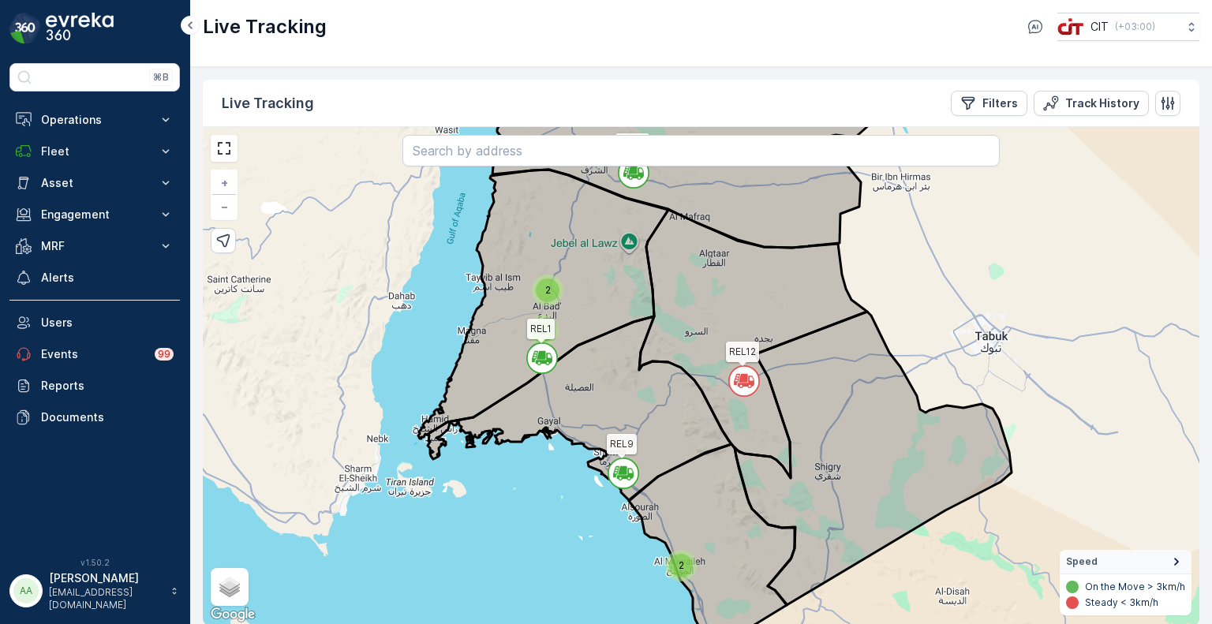
click at [623, 480] on circle at bounding box center [623, 473] width 30 height 30
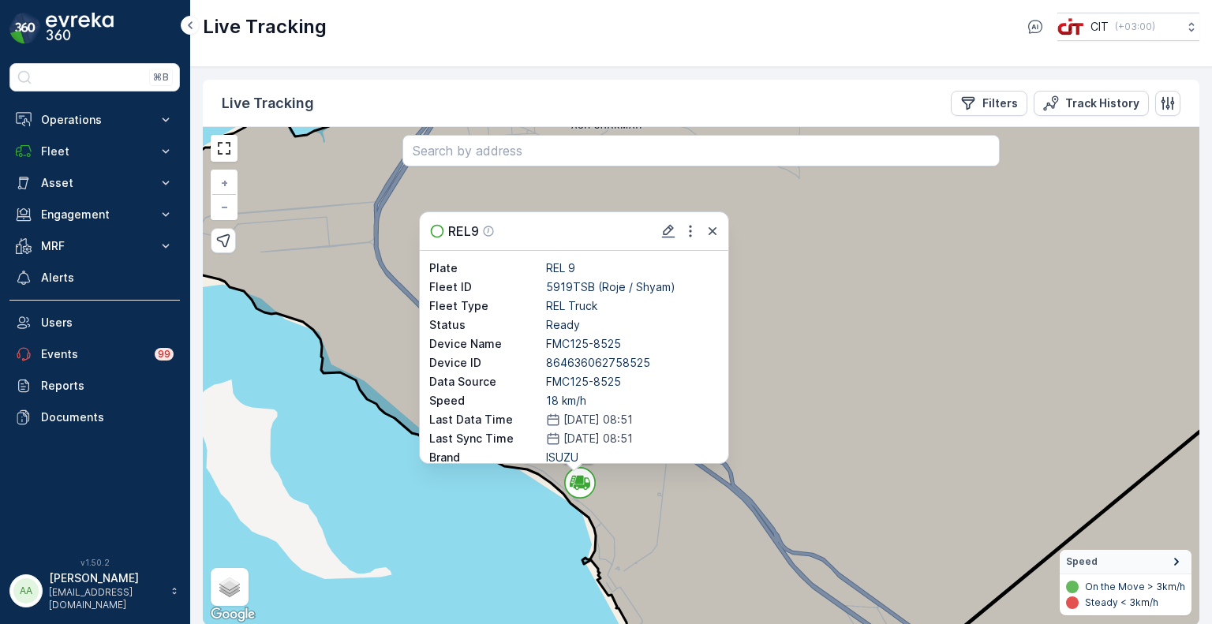
click at [610, 507] on icon at bounding box center [699, 376] width 1196 height 602
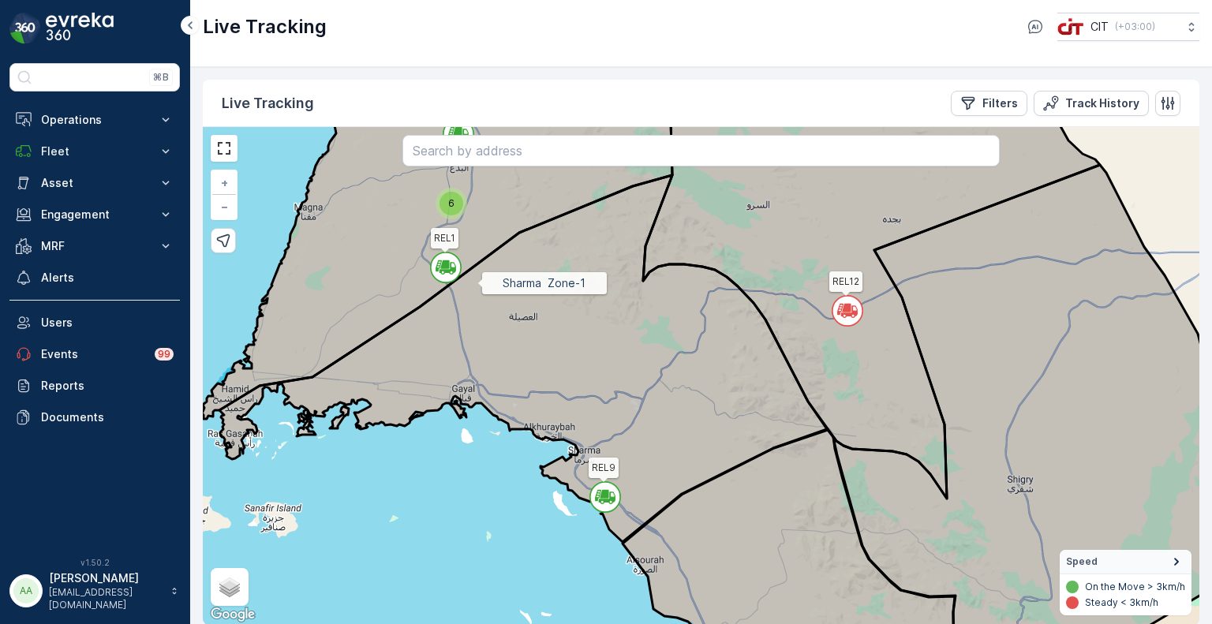
drag, startPoint x: 472, startPoint y: 277, endPoint x: 536, endPoint y: 342, distance: 90.9
click at [527, 338] on icon at bounding box center [522, 358] width 607 height 367
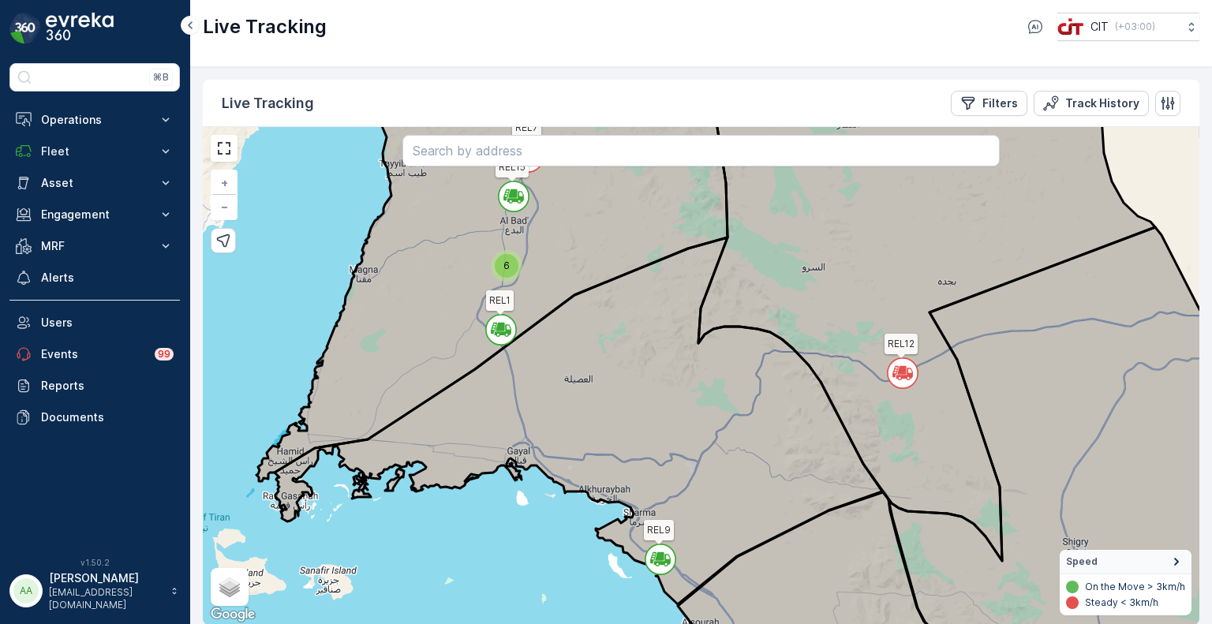
click at [498, 333] on icon at bounding box center [497, 334] width 3 height 3
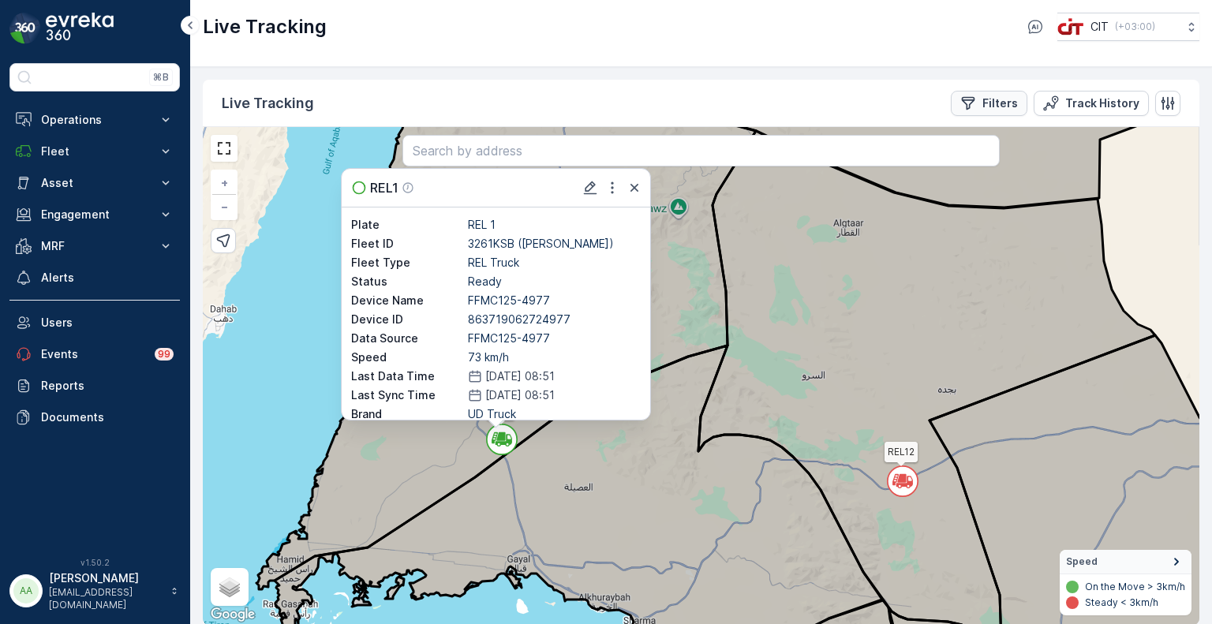
click at [997, 103] on p "Filters" at bounding box center [999, 103] width 35 height 16
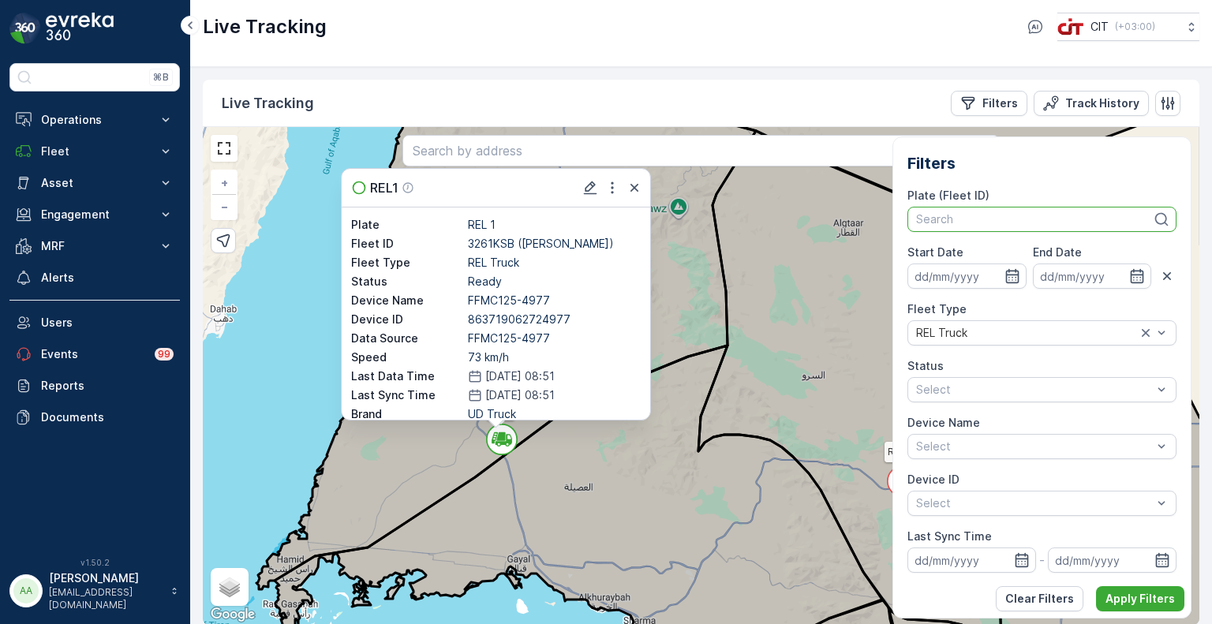
click at [962, 223] on div at bounding box center [1033, 219] width 239 height 13
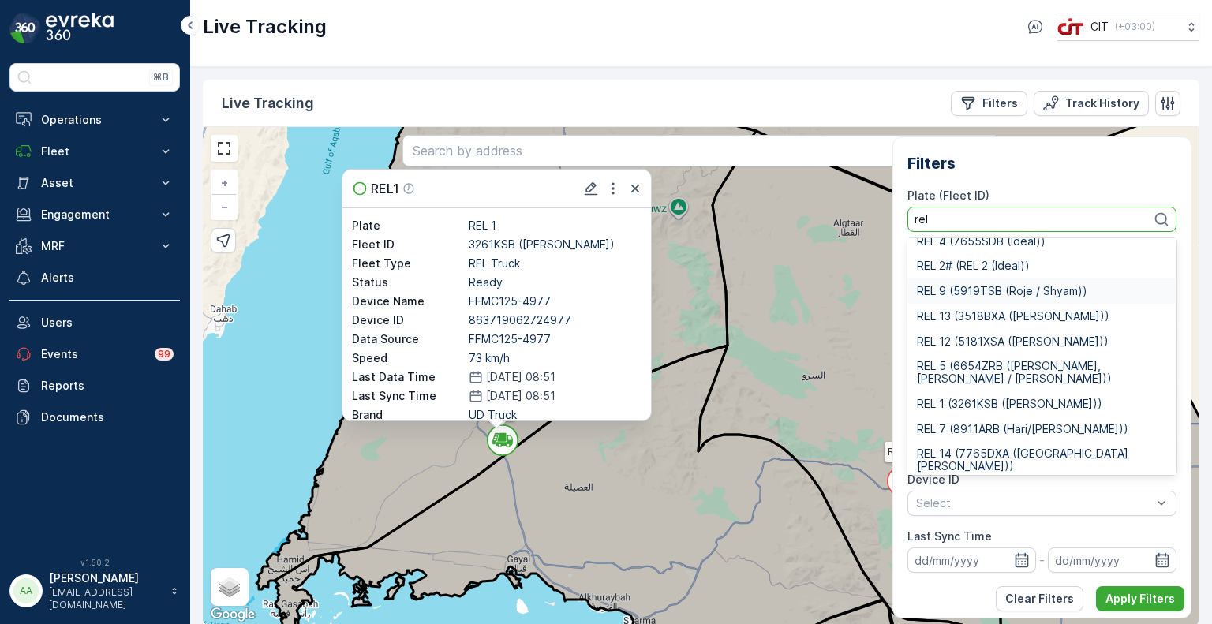
scroll to position [65, 0]
type input "r"
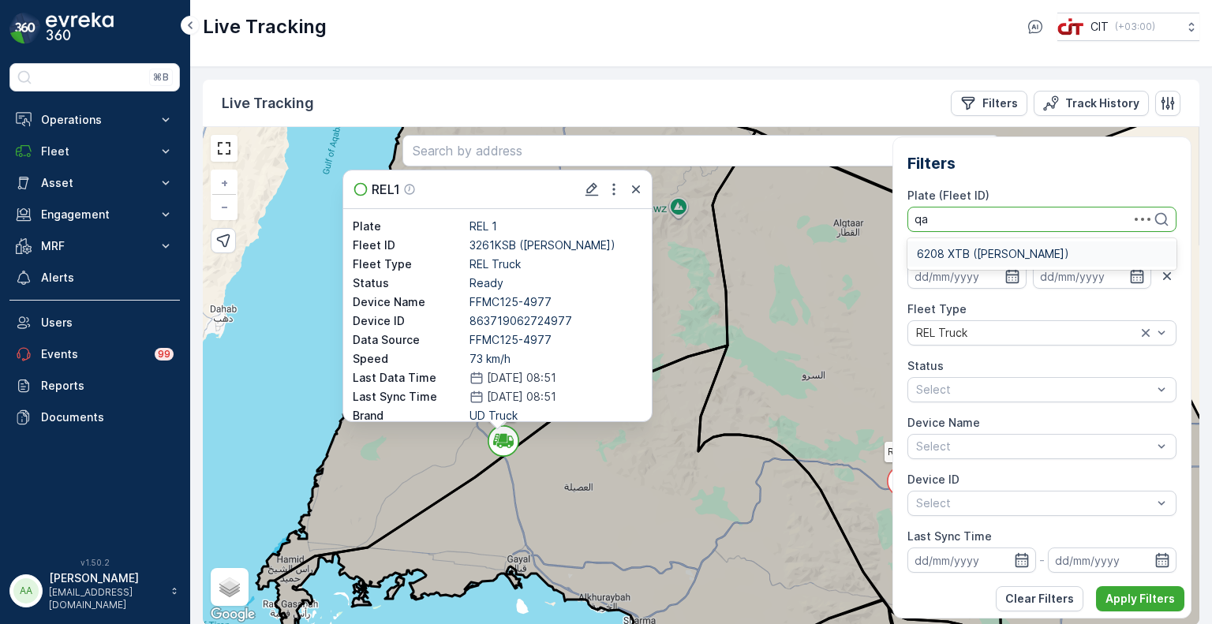
type input "q"
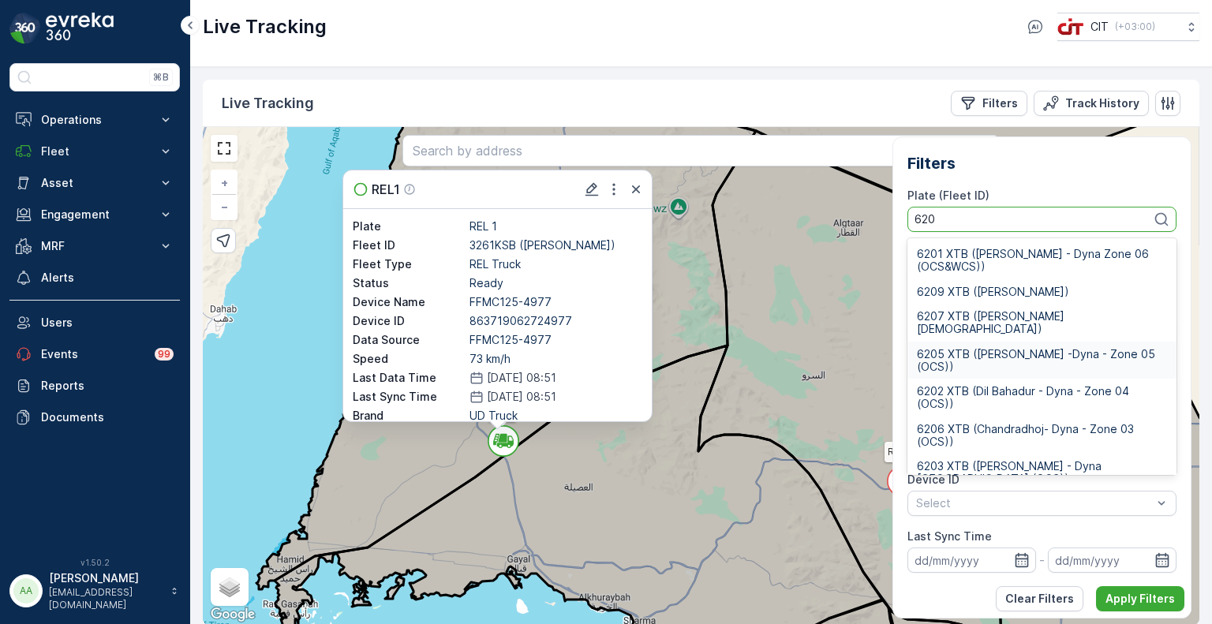
scroll to position [69, 0]
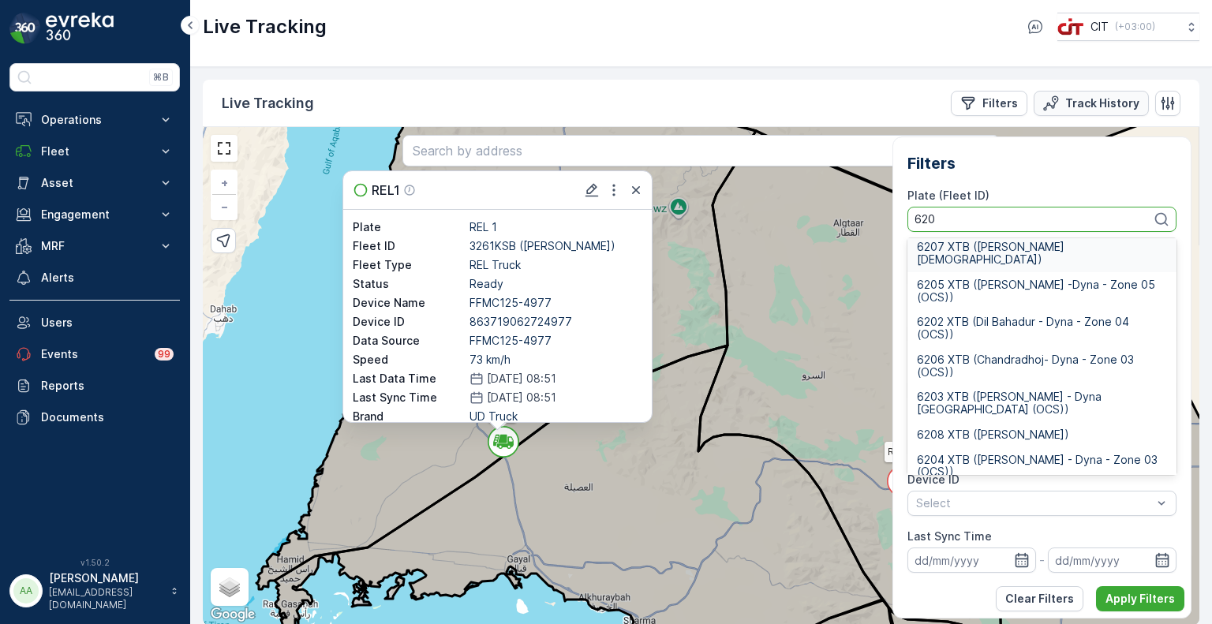
type input "620"
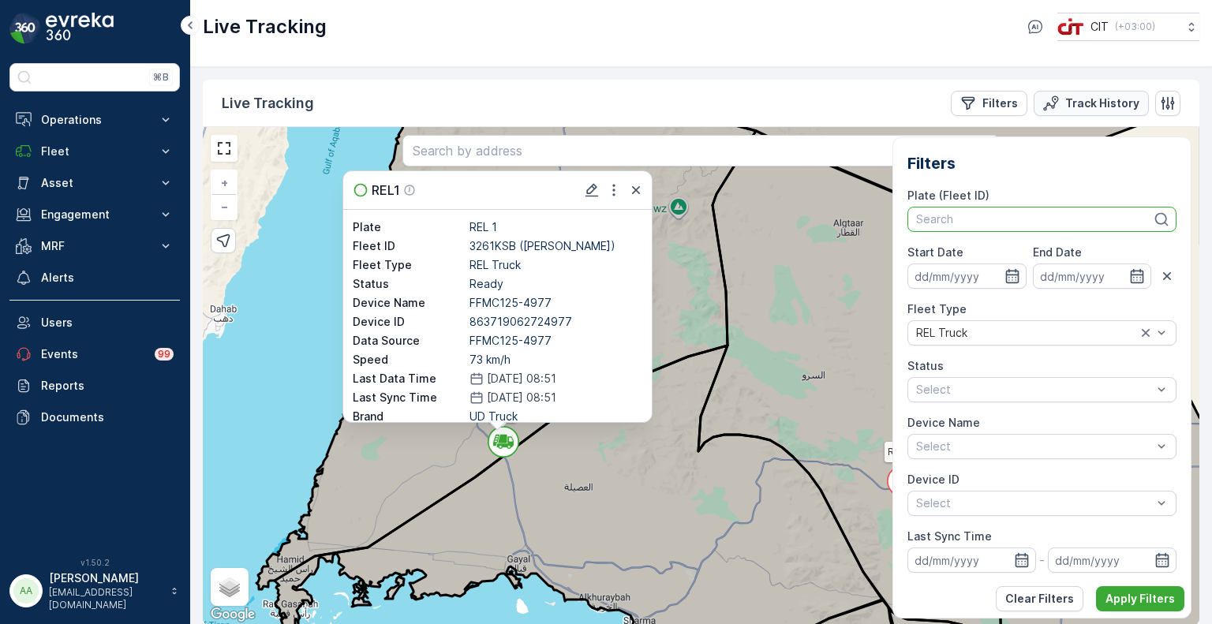
click at [1085, 97] on p "Track History" at bounding box center [1102, 103] width 74 height 16
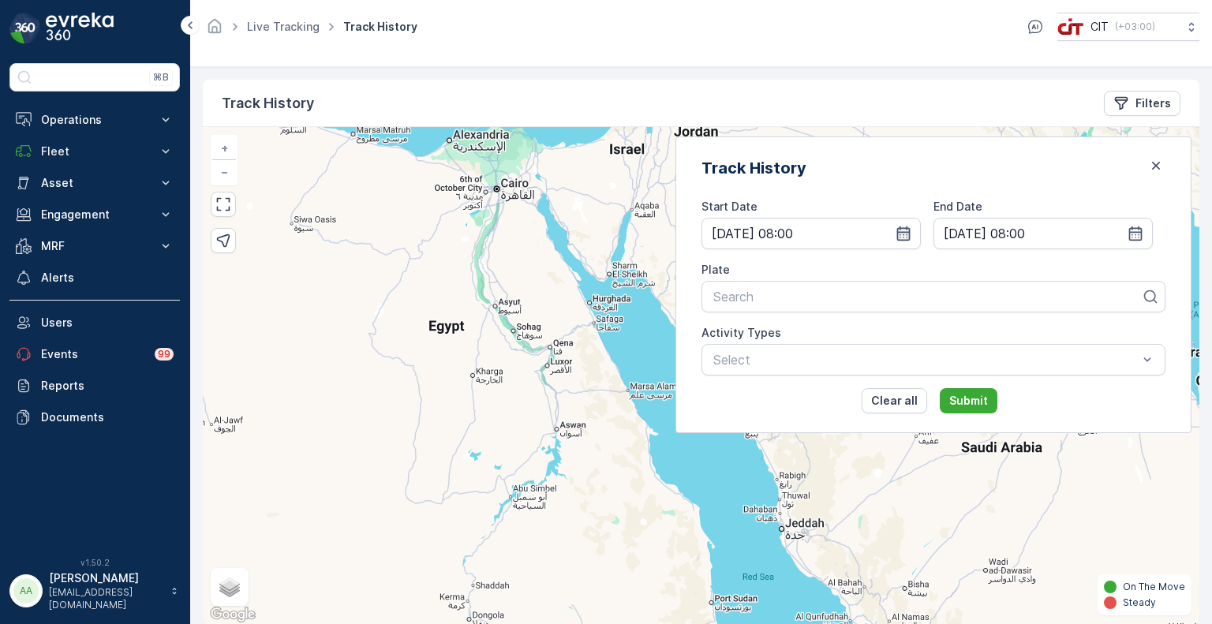
click at [910, 235] on icon "button" at bounding box center [903, 233] width 13 height 14
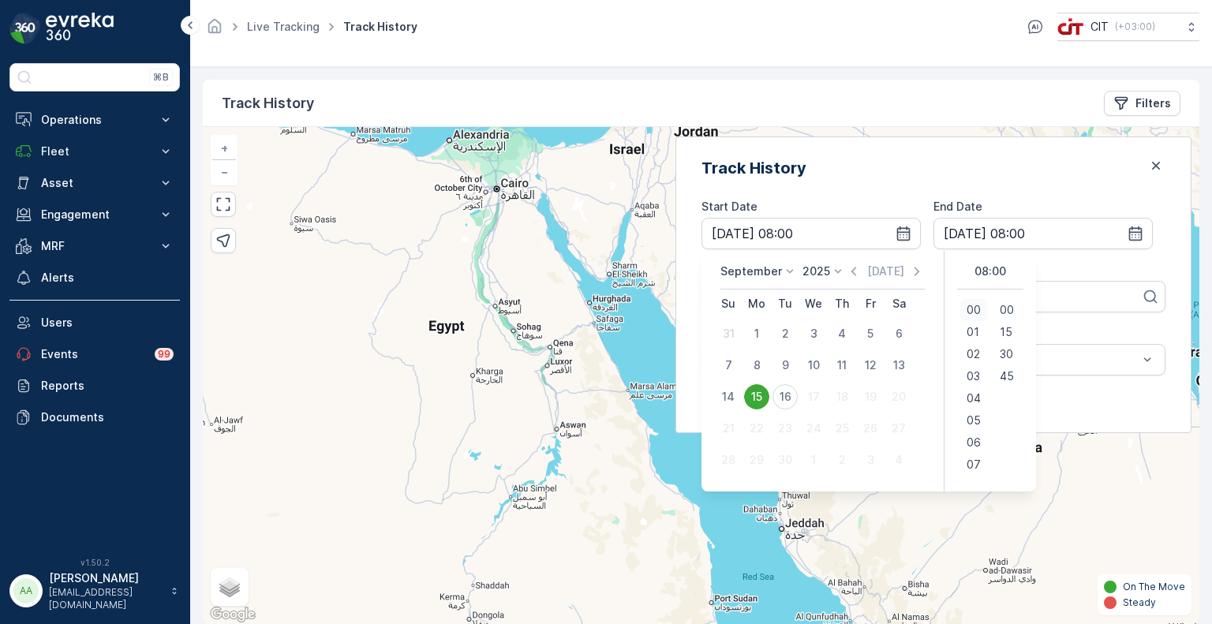
click at [980, 311] on span "00" at bounding box center [973, 310] width 14 height 16
type input "15.09.2025 00:00"
click at [980, 306] on span "00" at bounding box center [973, 310] width 14 height 16
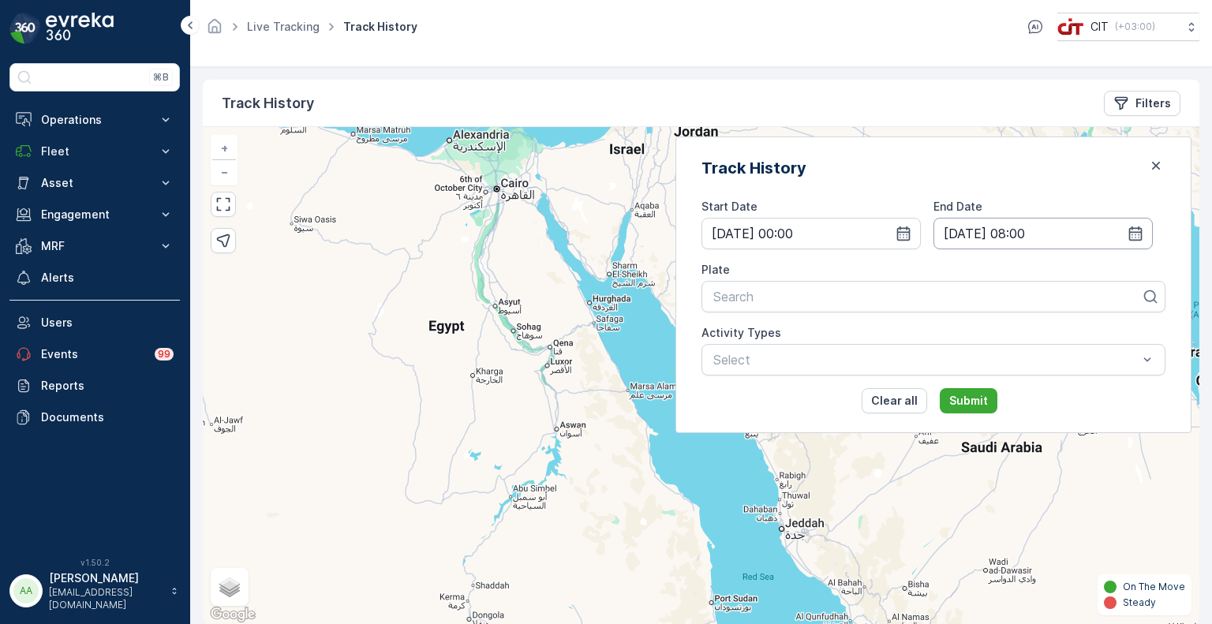
click at [1035, 231] on input "16.09.2025 08:00" at bounding box center [1042, 234] width 219 height 32
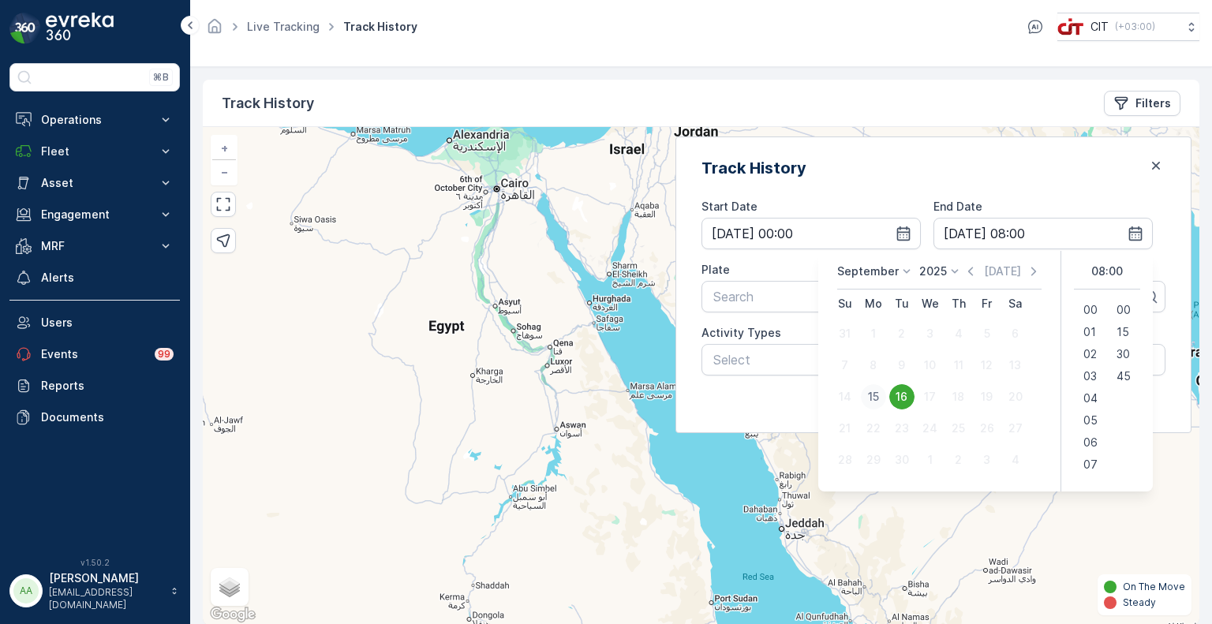
click at [879, 397] on div "15" at bounding box center [873, 396] width 25 height 25
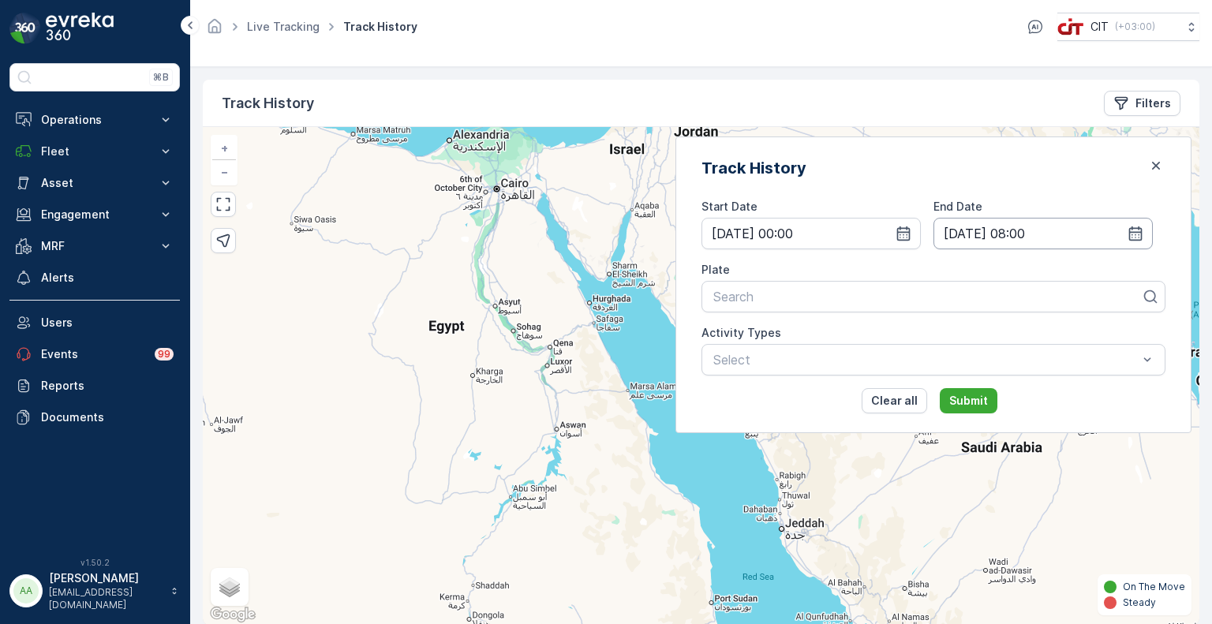
click at [1009, 242] on input "15.09.2025 08:00" at bounding box center [1042, 234] width 219 height 32
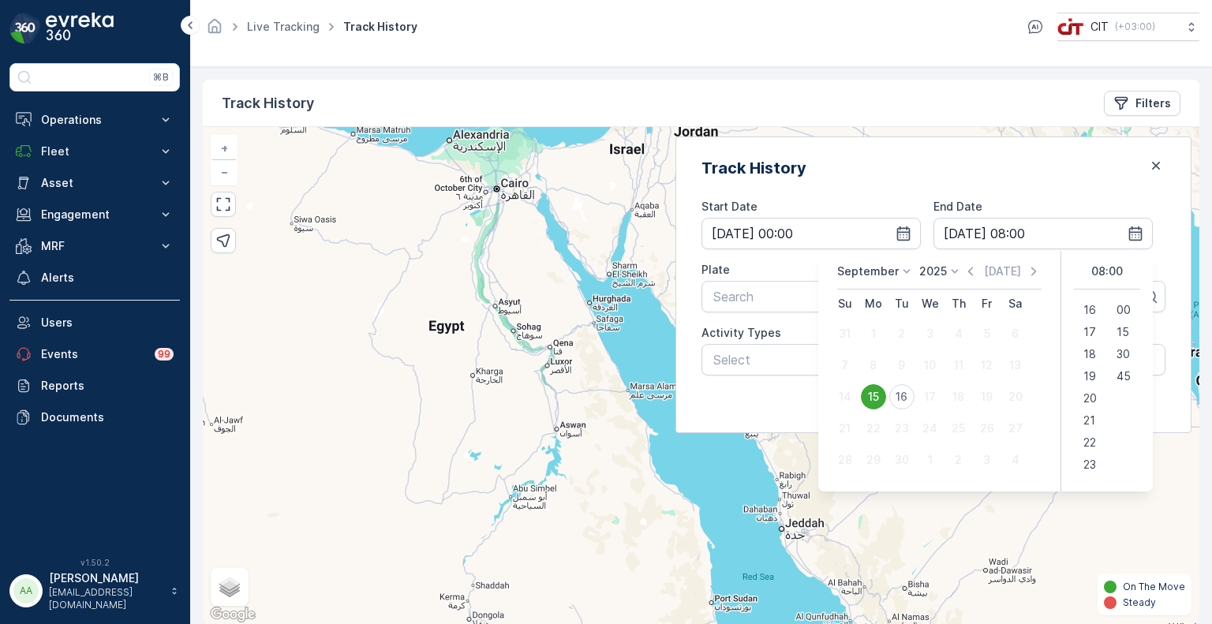
scroll to position [13, 0]
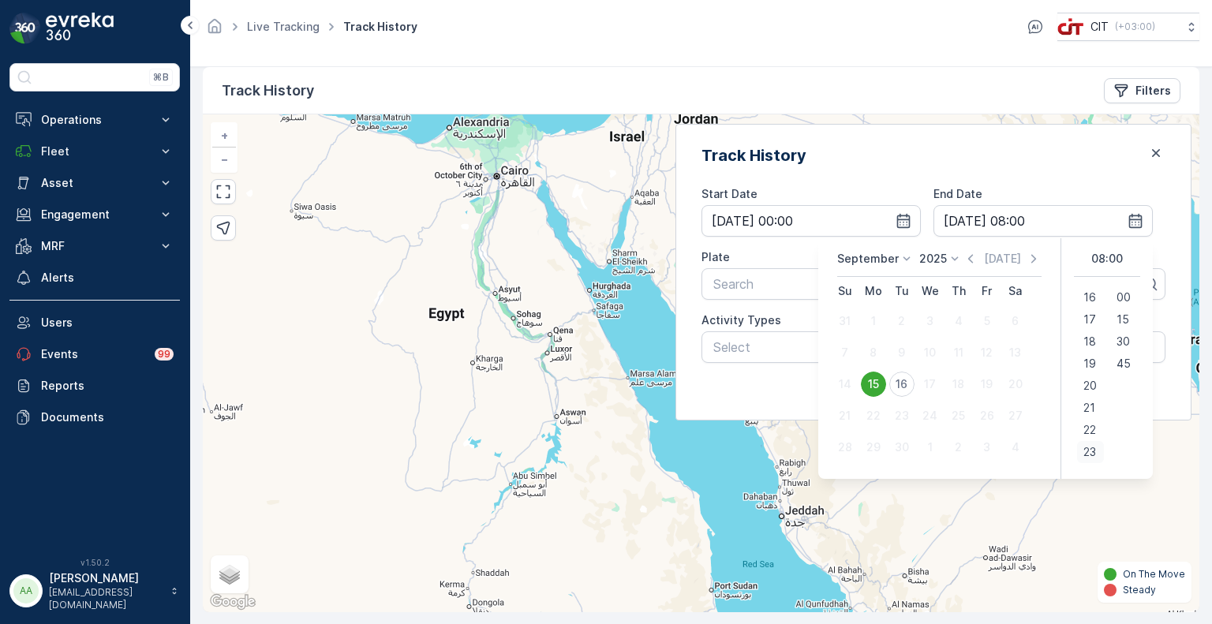
click at [1086, 454] on span "23" at bounding box center [1089, 452] width 13 height 16
click at [1123, 362] on span "45" at bounding box center [1123, 364] width 14 height 16
type input "15.09.2025 23:45"
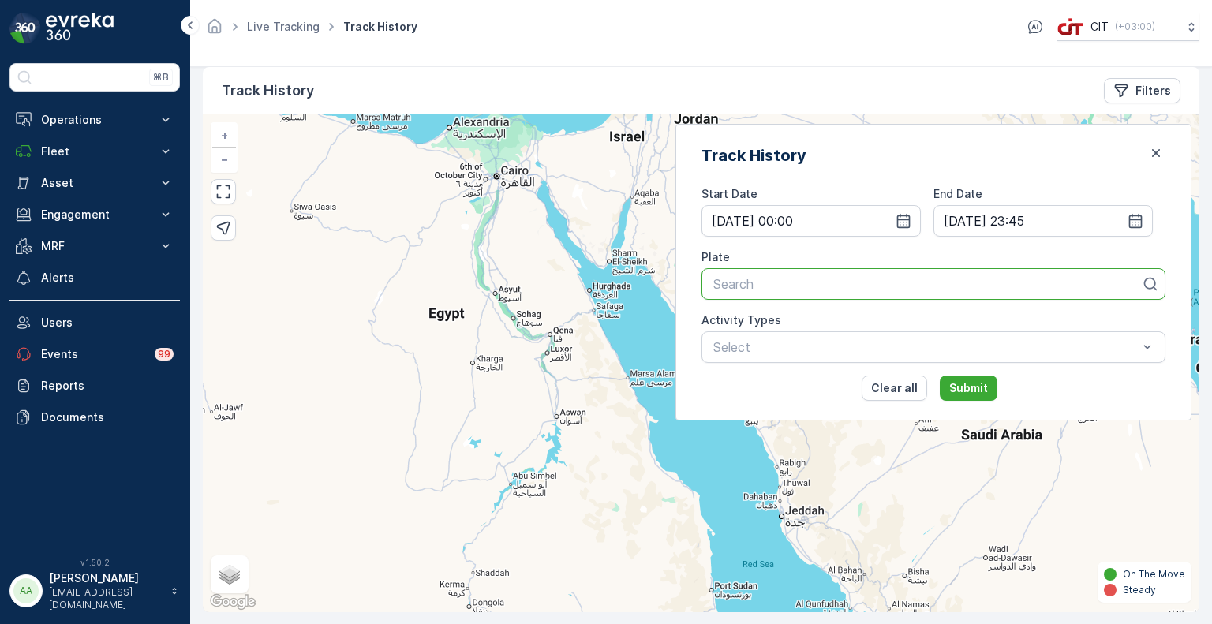
click at [884, 297] on div "Search" at bounding box center [933, 284] width 464 height 32
type input "rel 5"
click at [819, 320] on span "REL 5 (6654ZRB (Adnan, Pancha / Abishek))" at bounding box center [933, 330] width 445 height 28
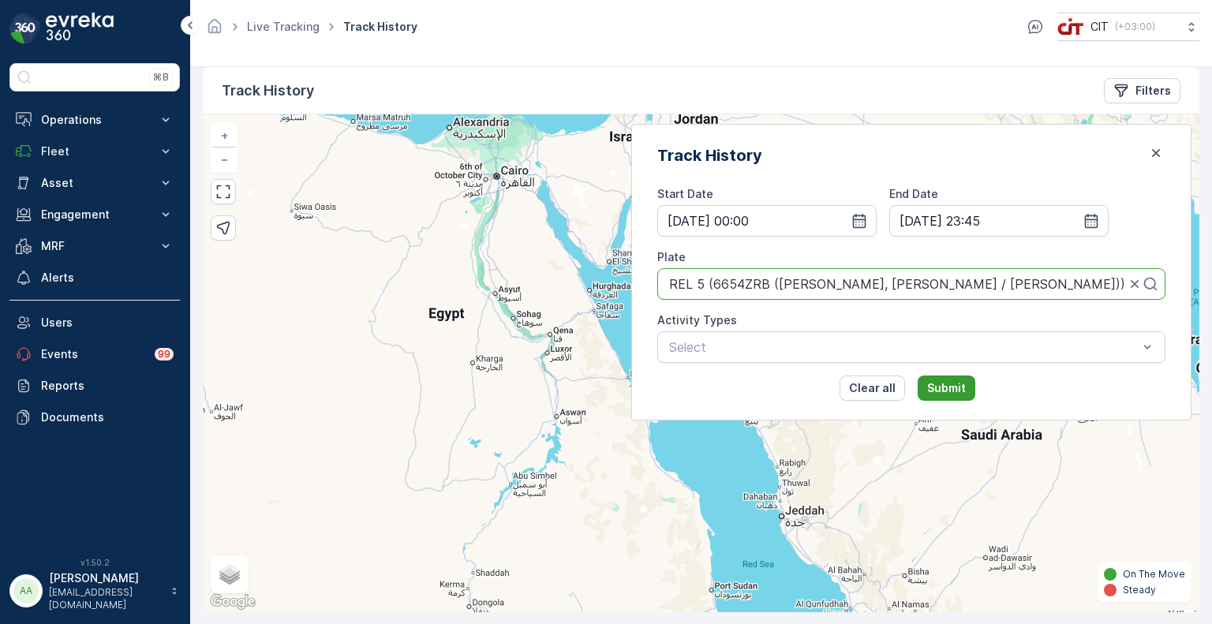
click at [965, 387] on p "Submit" at bounding box center [946, 388] width 39 height 16
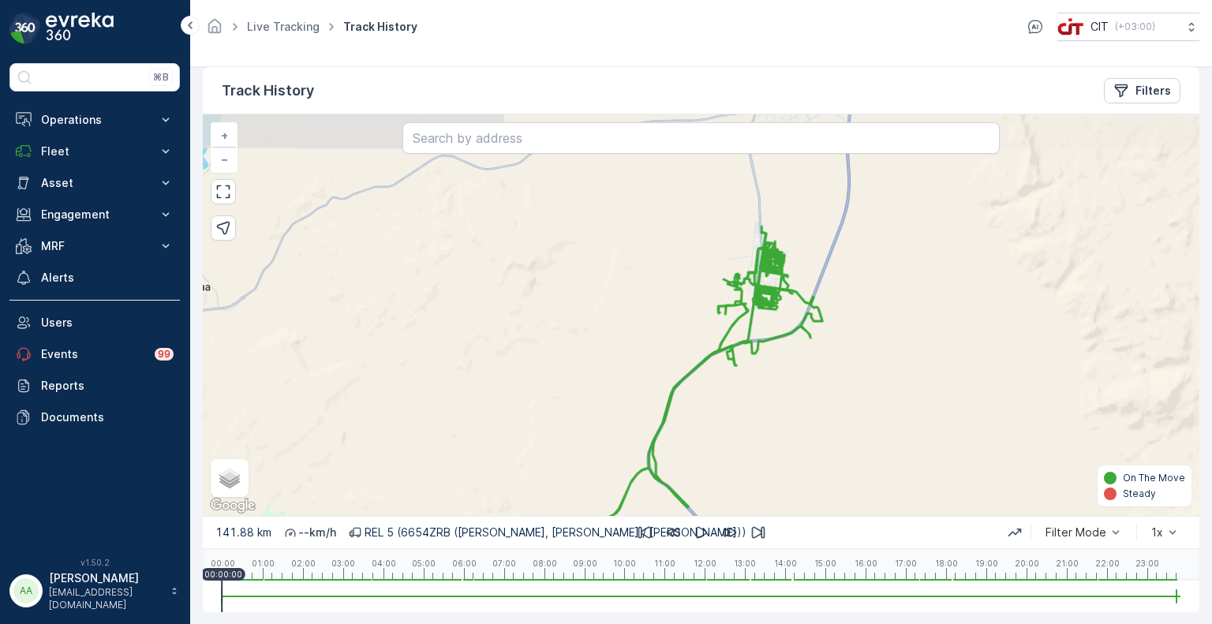
drag, startPoint x: 776, startPoint y: 257, endPoint x: 749, endPoint y: 353, distance: 100.1
click at [749, 356] on div "+ − Satellite Roadmap Terrain Hybrid Leaflet Keyboard shortcuts Map Data Map da…" at bounding box center [701, 314] width 996 height 401
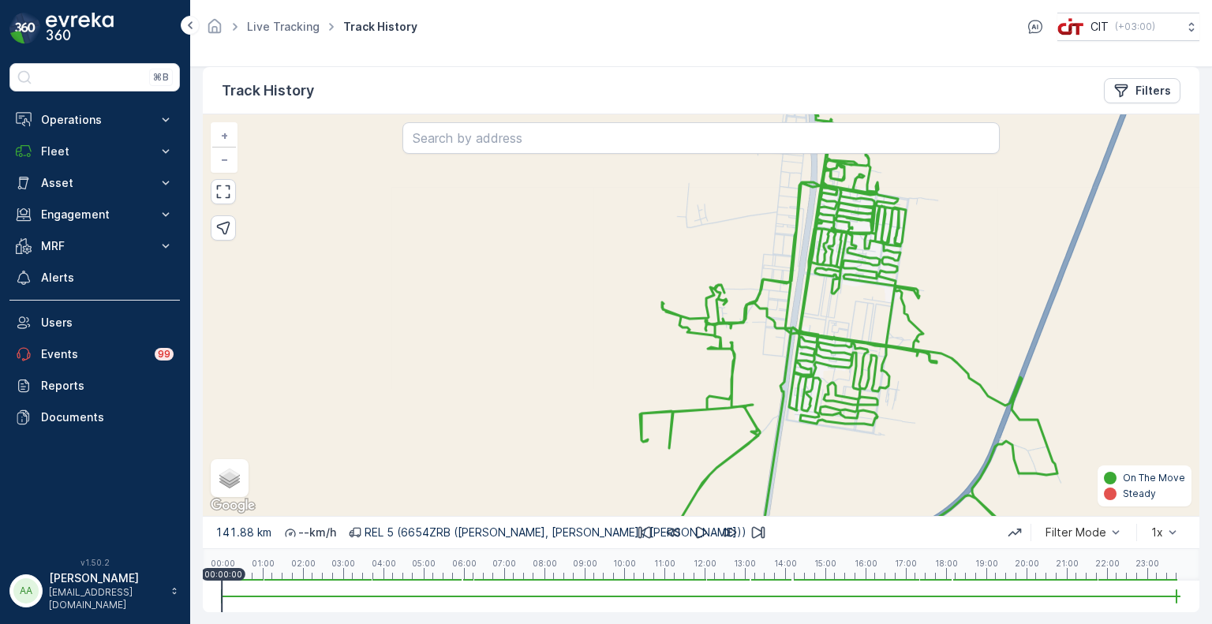
drag, startPoint x: 1045, startPoint y: 322, endPoint x: 950, endPoint y: 283, distance: 102.2
click at [950, 283] on div "+ − Satellite Roadmap Terrain Hybrid Leaflet Keyboard shortcuts Map Data Map da…" at bounding box center [701, 314] width 996 height 401
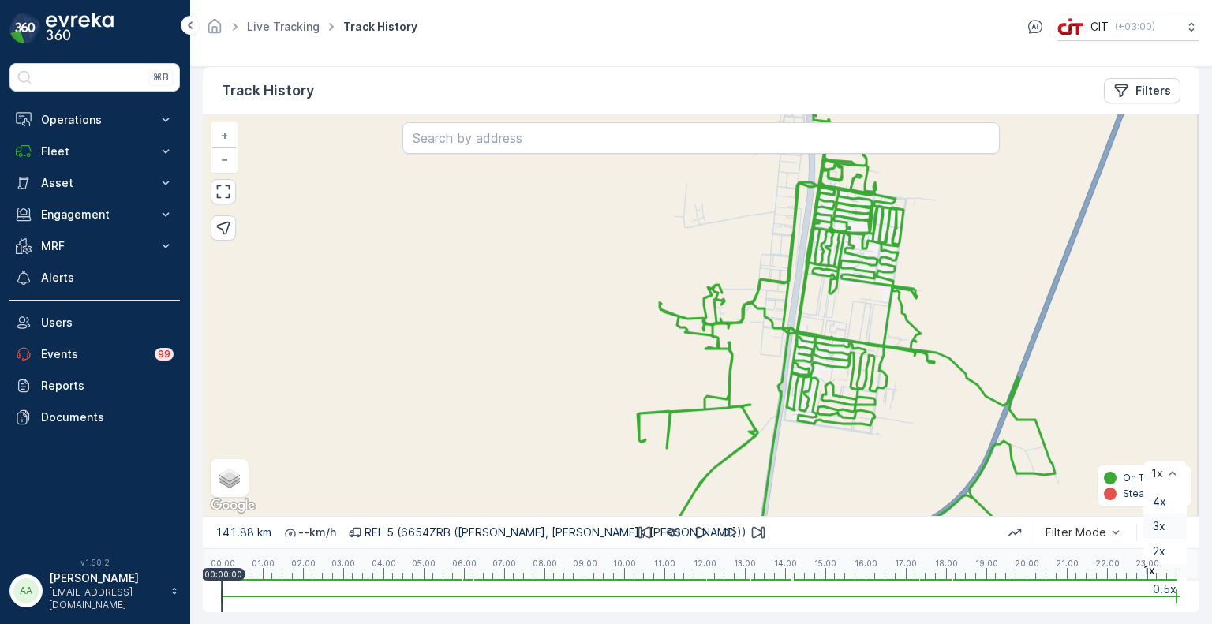
click at [1152, 520] on span "3x" at bounding box center [1158, 526] width 13 height 13
click at [702, 529] on icon "button" at bounding box center [701, 533] width 11 height 12
click at [282, 596] on div at bounding box center [701, 597] width 958 height 2
click at [697, 536] on icon "button" at bounding box center [700, 532] width 9 height 13
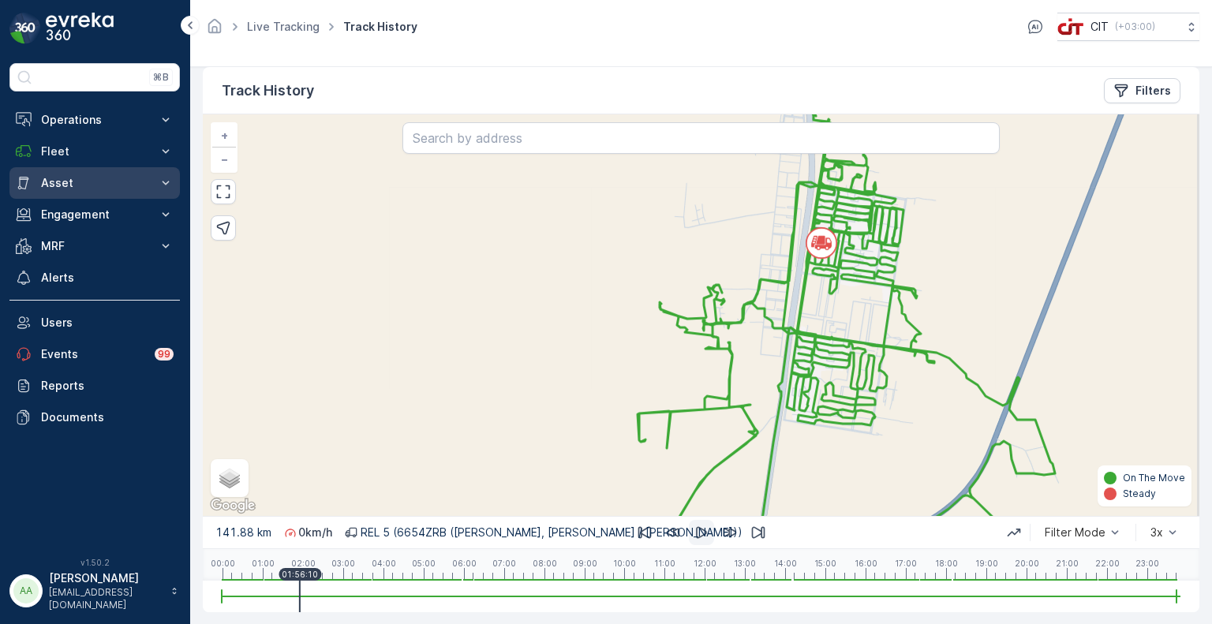
click at [110, 183] on p "Asset" at bounding box center [94, 183] width 107 height 16
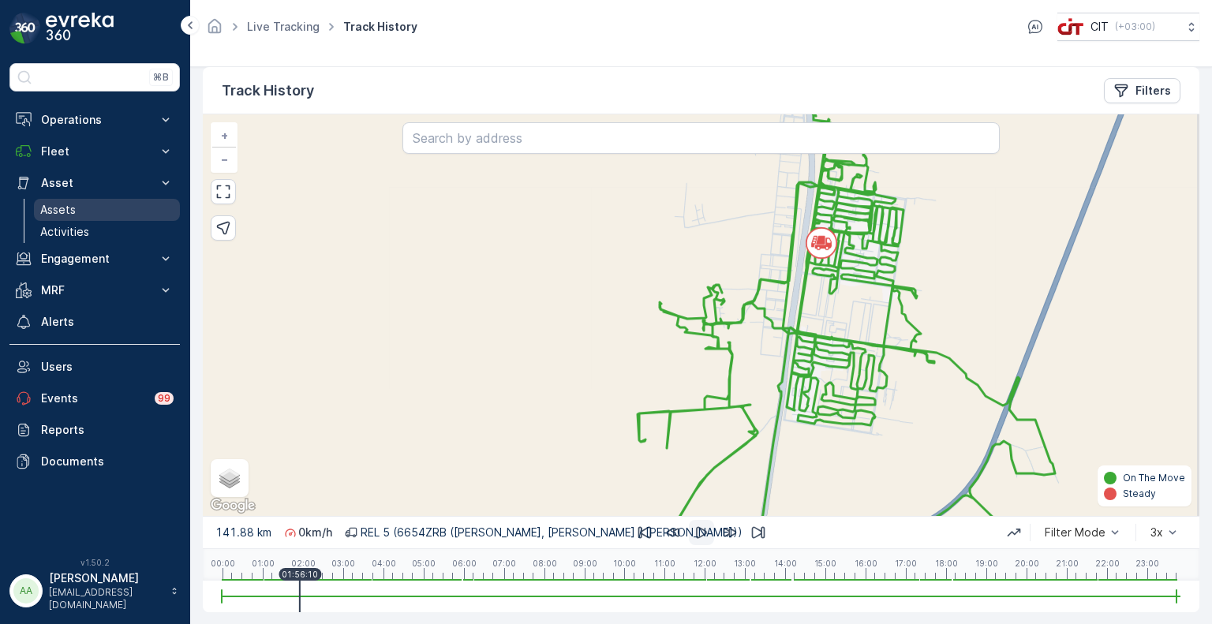
click at [72, 211] on p "Assets" at bounding box center [57, 210] width 35 height 16
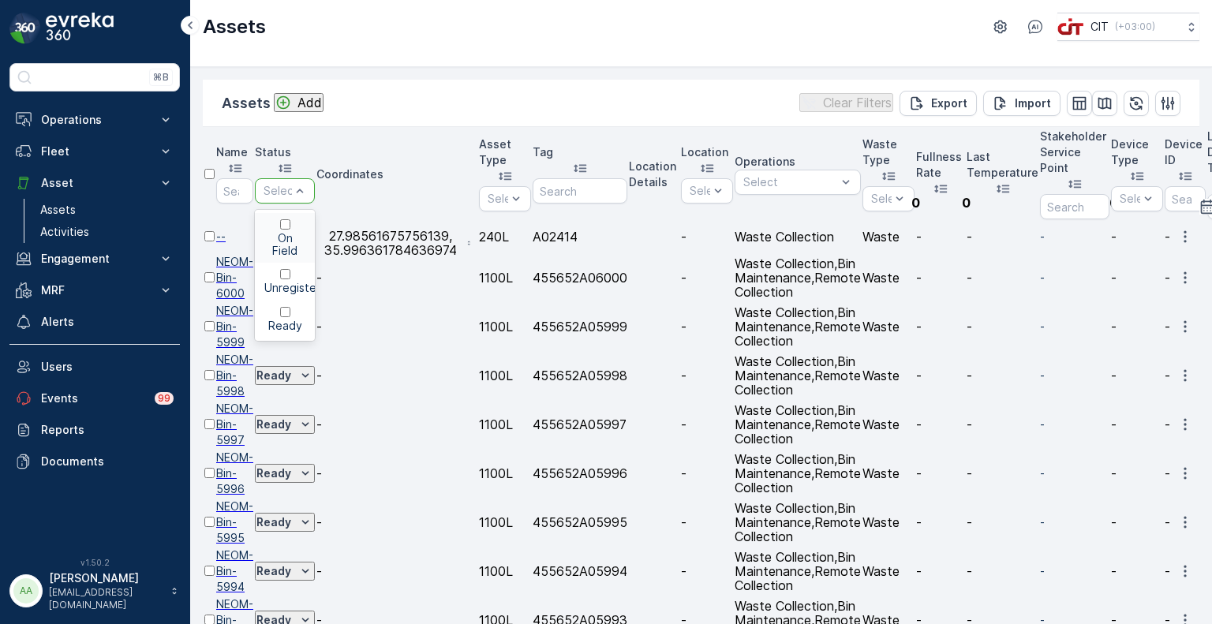
click at [305, 232] on p "On Field" at bounding box center [284, 244] width 41 height 25
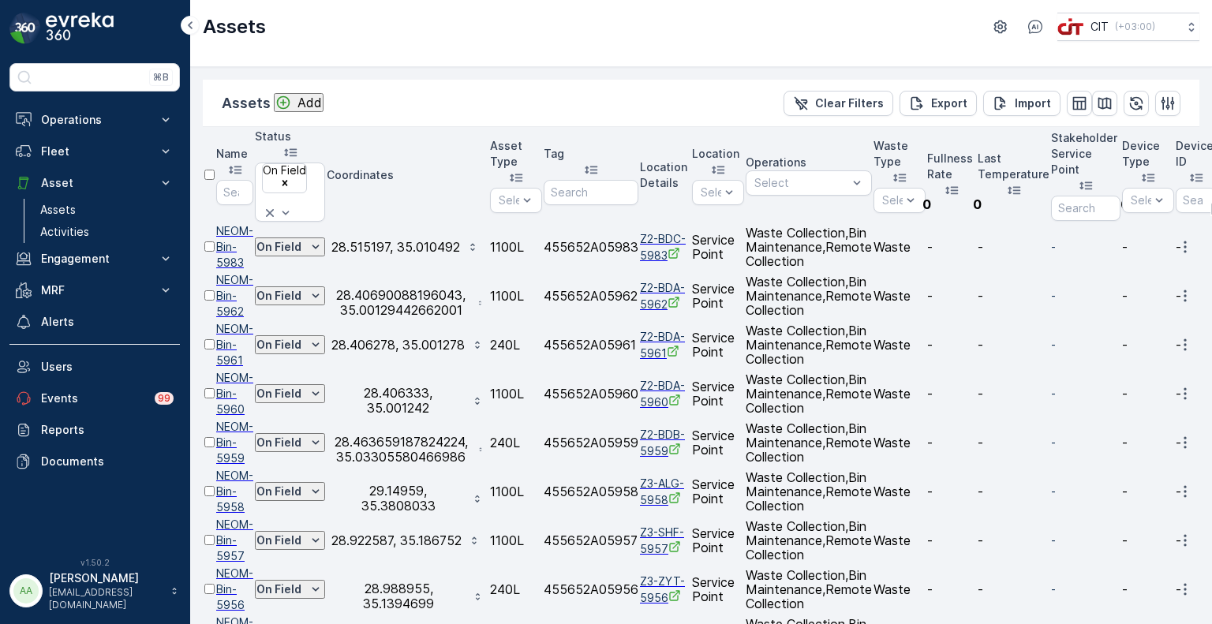
drag, startPoint x: 296, startPoint y: 601, endPoint x: 249, endPoint y: 607, distance: 46.9
click at [114, 192] on button "Asset" at bounding box center [94, 183] width 170 height 32
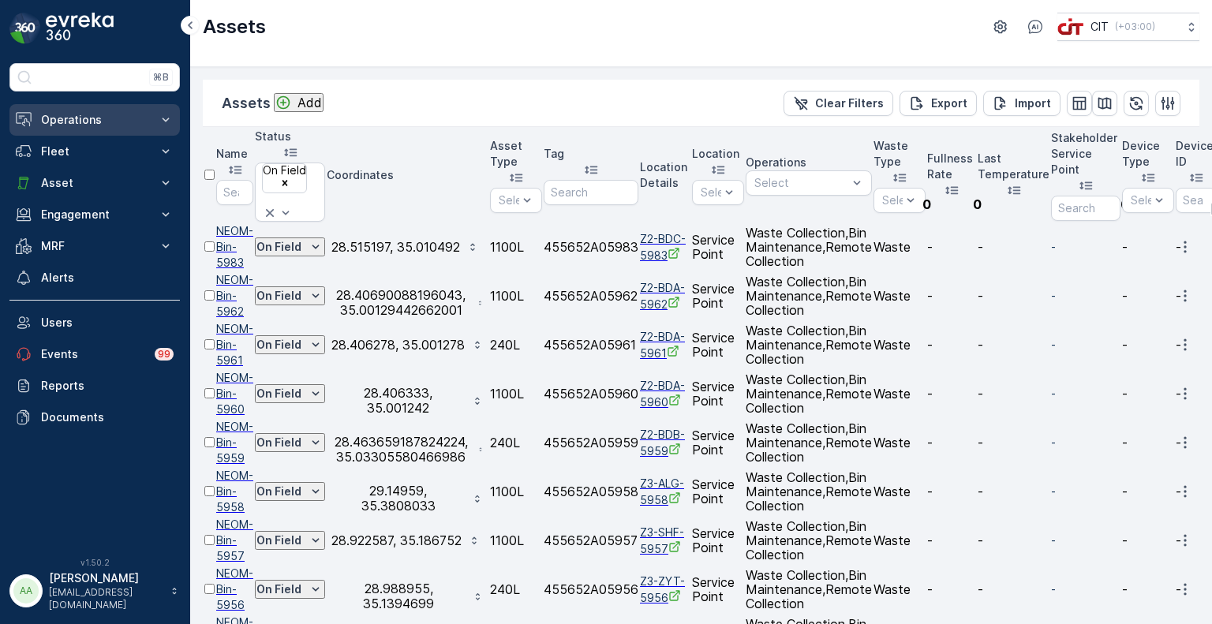
click at [129, 125] on p "Operations" at bounding box center [94, 120] width 107 height 16
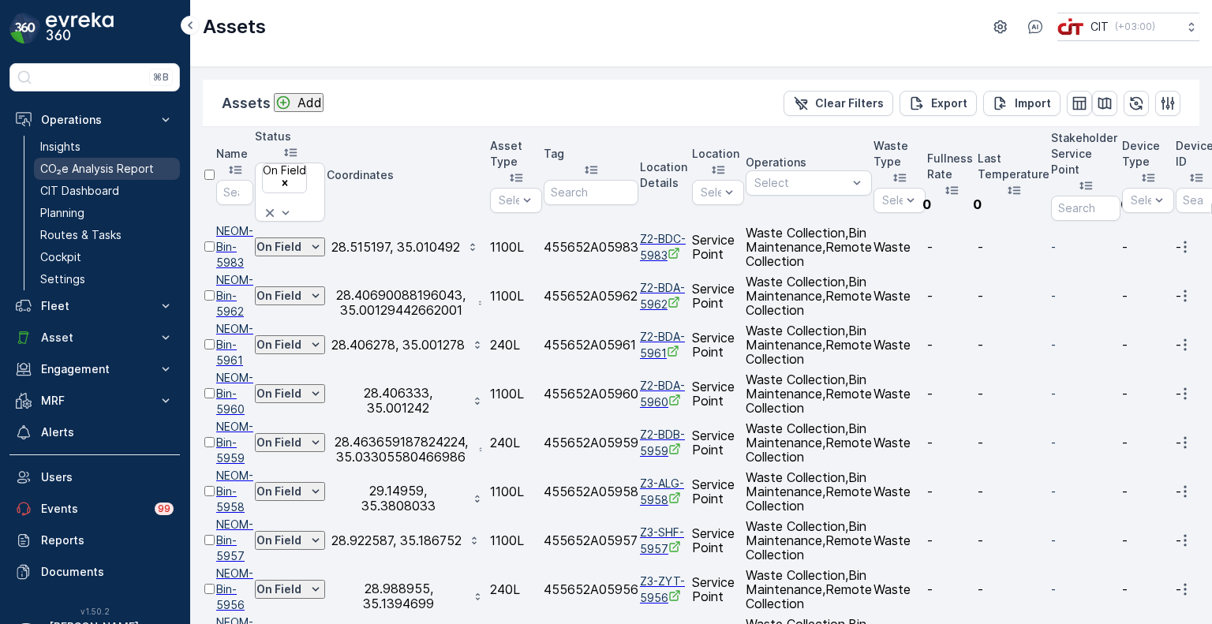
click at [101, 166] on p "CO₂e Analysis Report" at bounding box center [97, 169] width 114 height 16
